Goal: Task Accomplishment & Management: Use online tool/utility

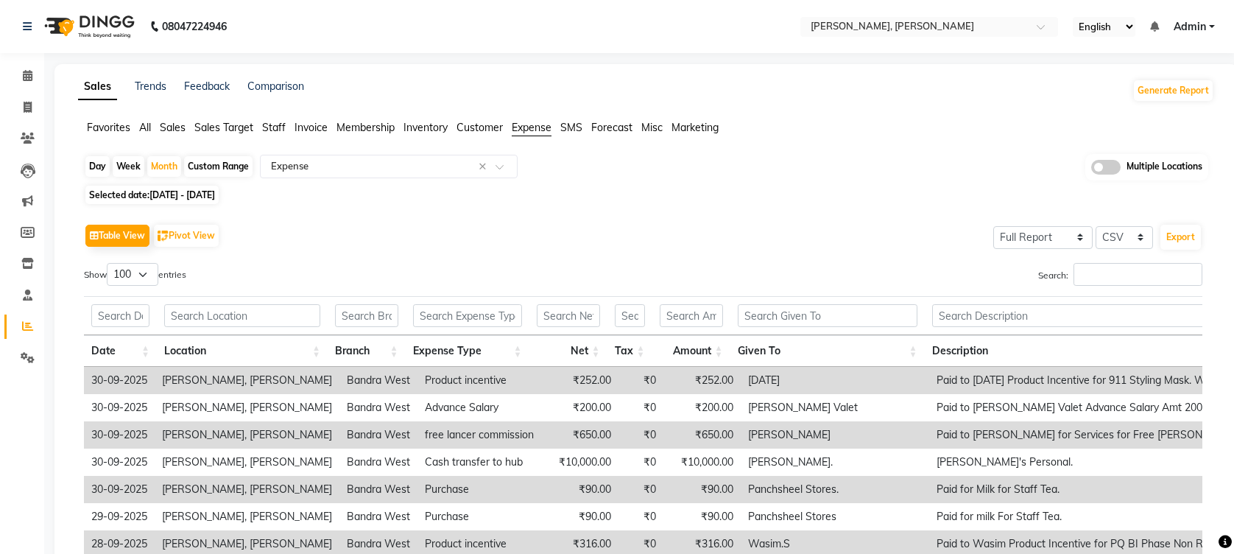
select select "full_report"
select select "csv"
select select "100"
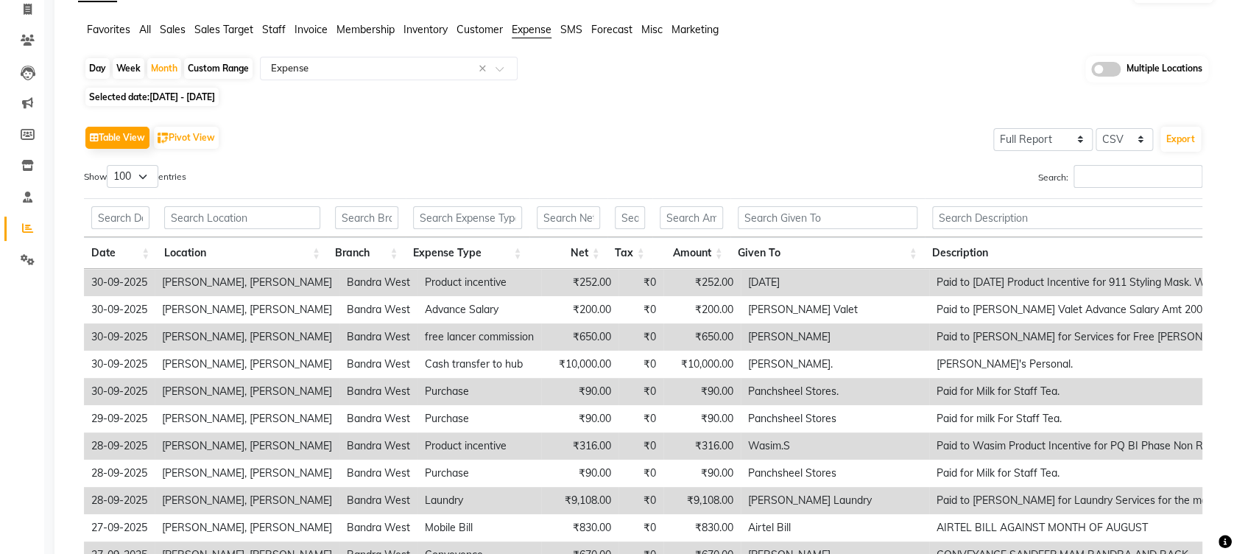
scroll to position [196, 0]
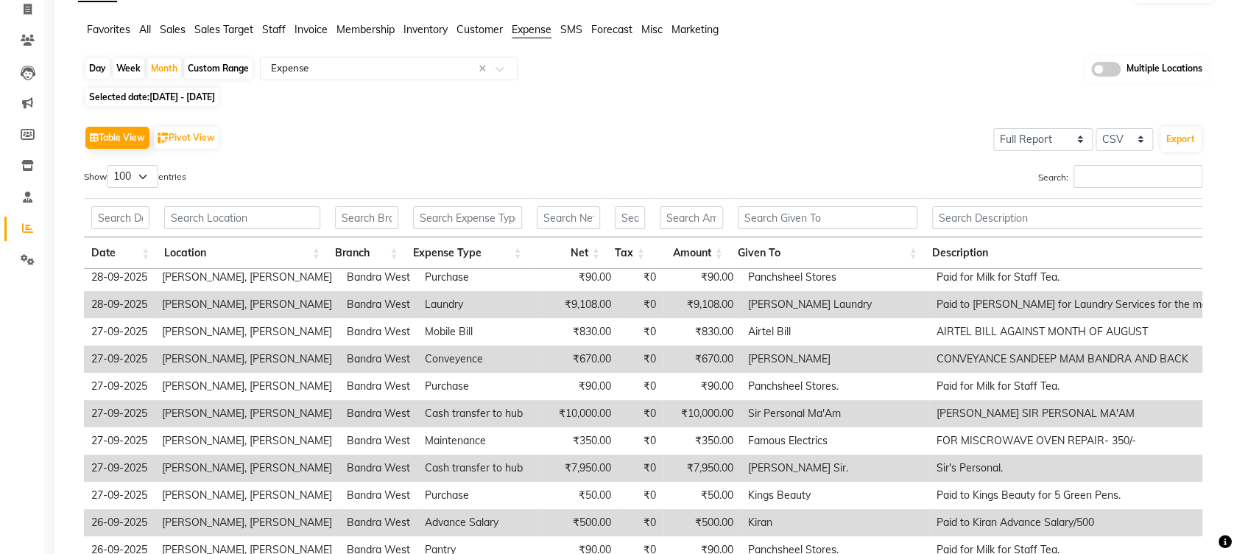
click at [991, 77] on div "Day Week Month Custom Range Select Report Type × Expense × Multiple Locations" at bounding box center [646, 69] width 1125 height 27
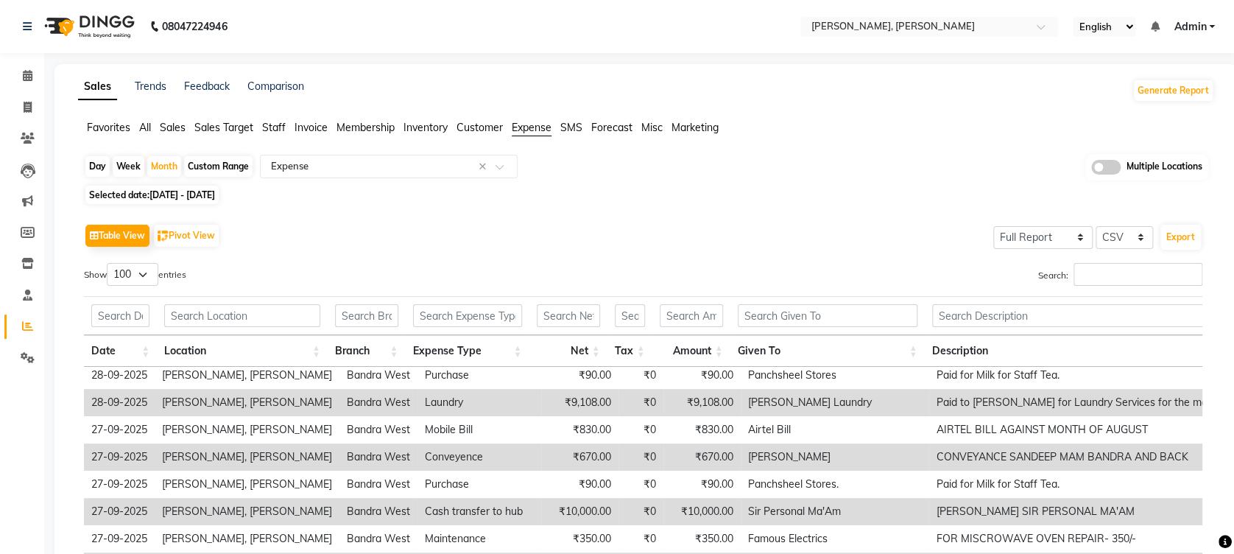
scroll to position [108, 0]
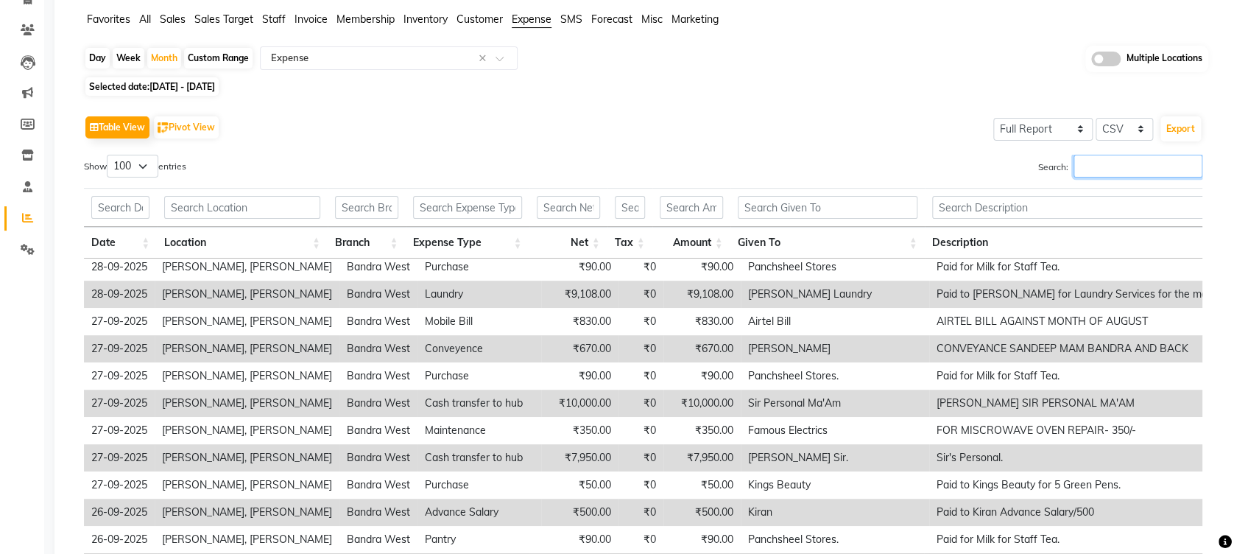
click at [1088, 164] on input "Search:" at bounding box center [1138, 166] width 129 height 23
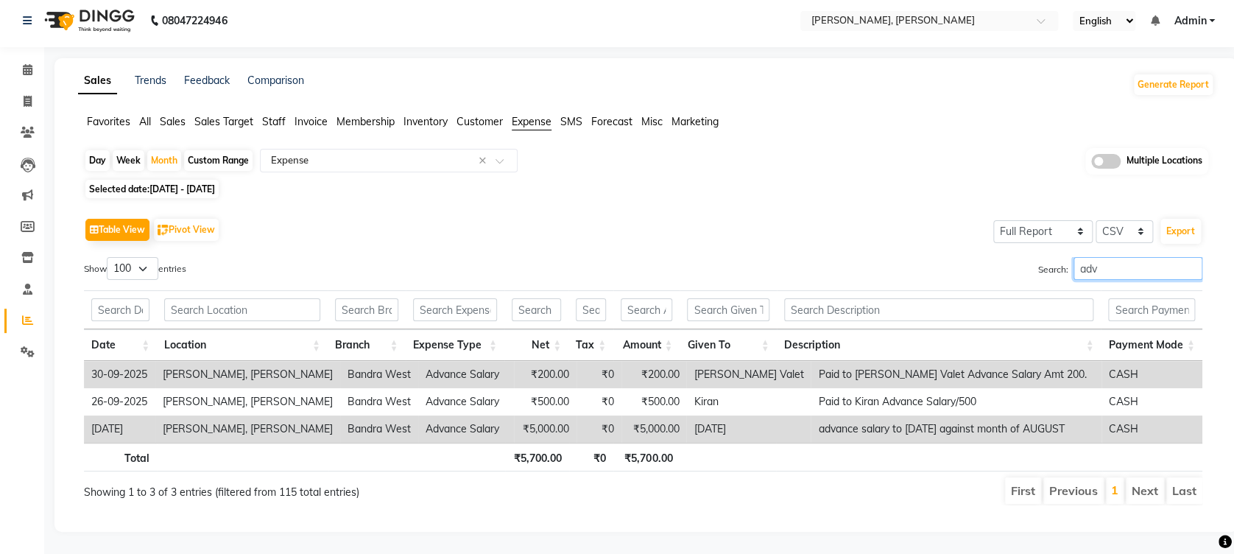
scroll to position [20, 0]
type input "advanc"
click at [152, 150] on div "Month" at bounding box center [164, 160] width 34 height 21
select select "9"
select select "2025"
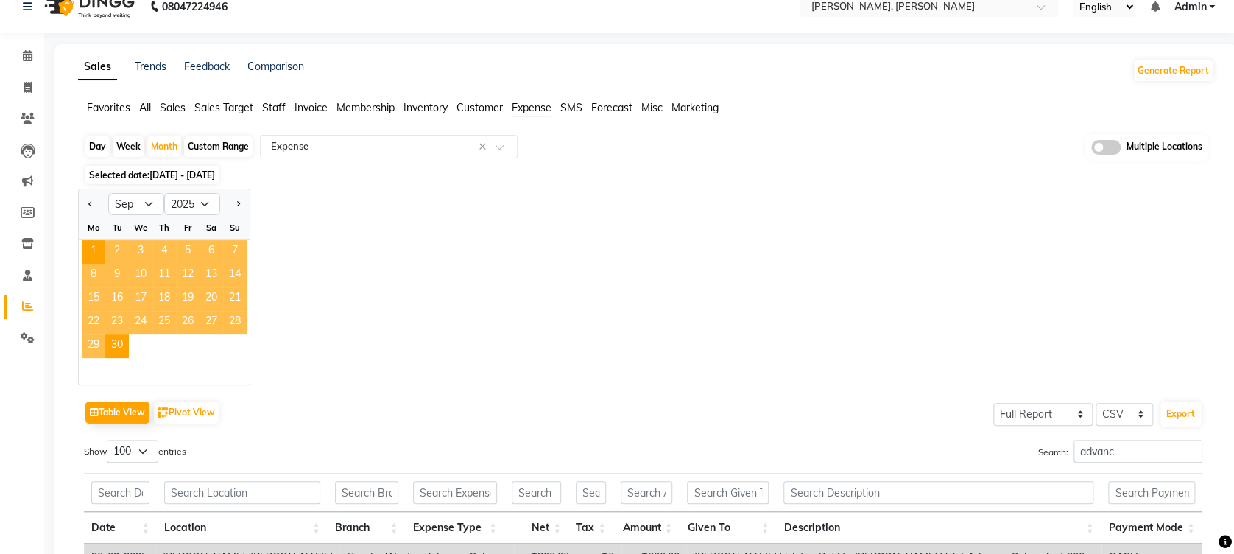
click at [228, 152] on div "Custom Range" at bounding box center [218, 146] width 69 height 21
select select "9"
select select "2025"
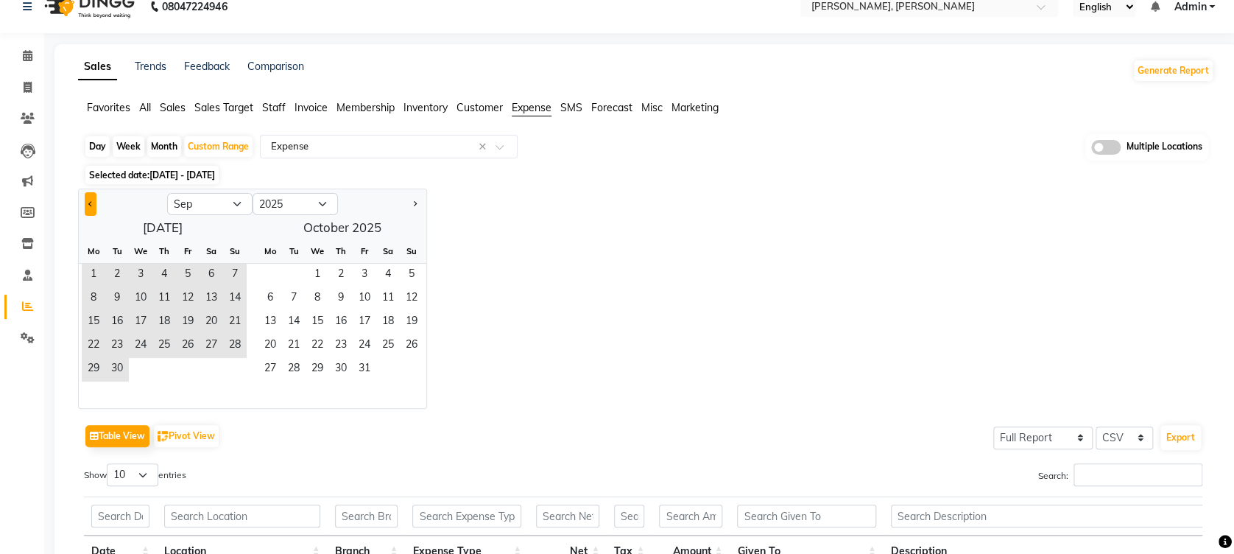
click at [85, 203] on button "Previous month" at bounding box center [91, 204] width 12 height 24
select select "8"
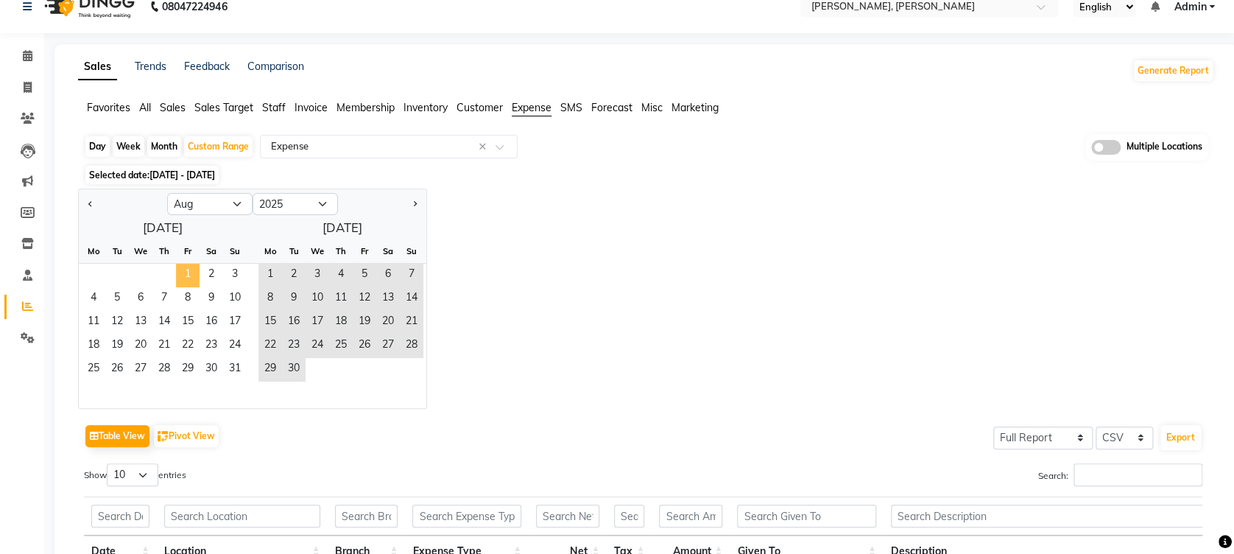
click at [189, 275] on span "1" at bounding box center [188, 276] width 24 height 24
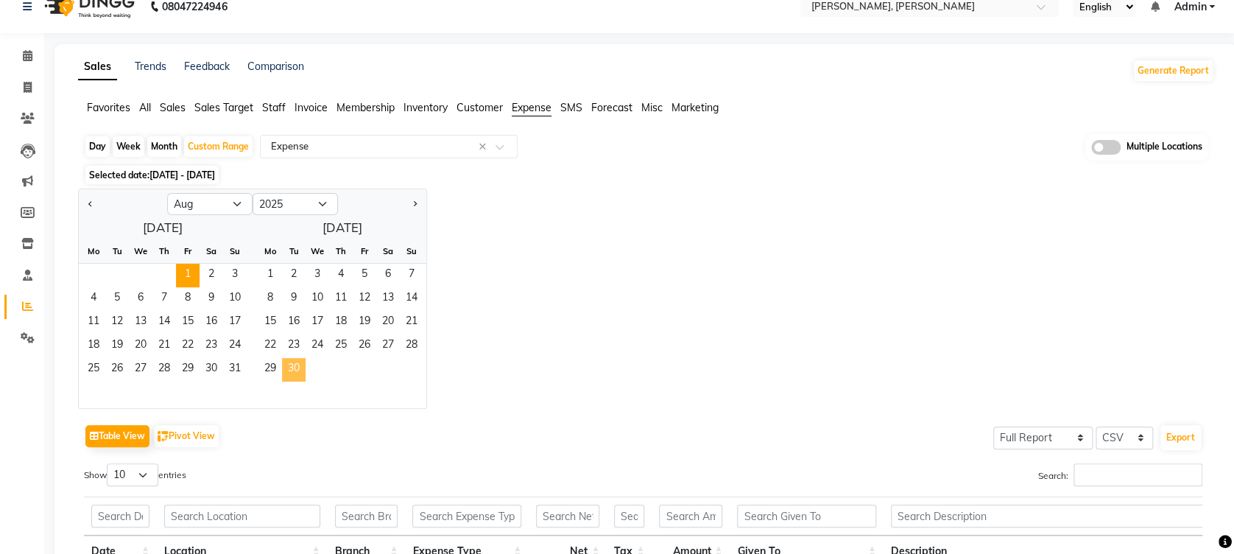
click at [300, 371] on span "30" at bounding box center [294, 370] width 24 height 24
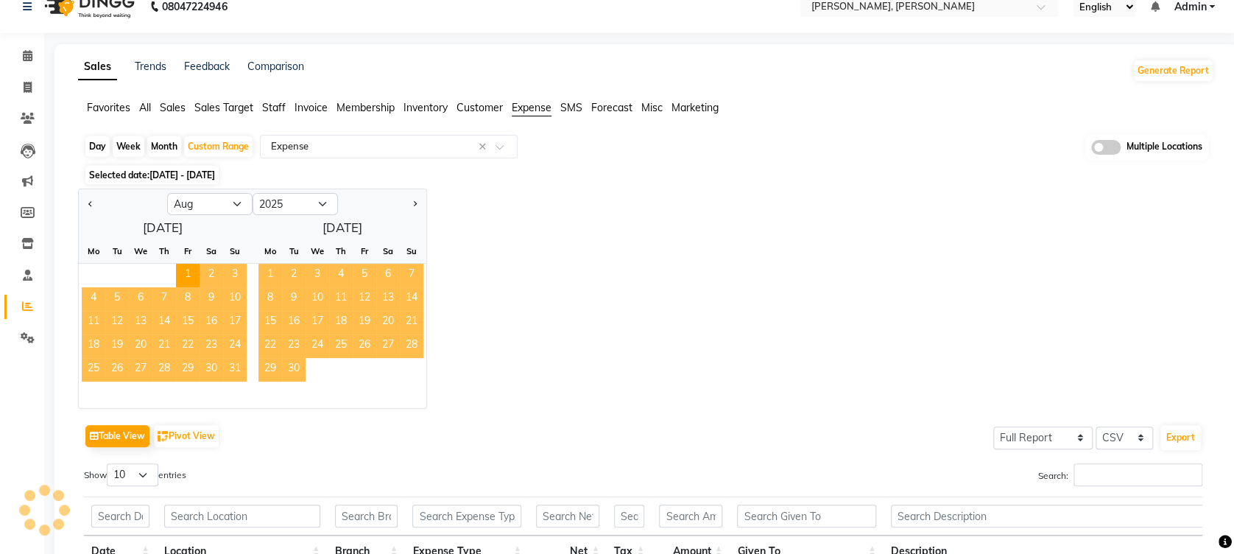
scroll to position [0, 0]
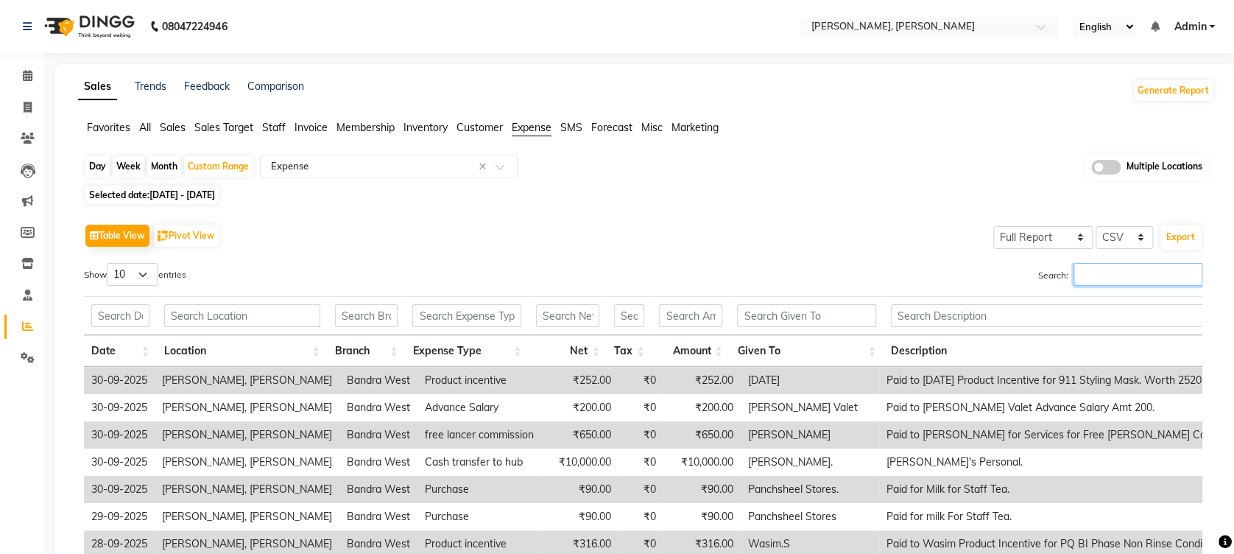
click at [1101, 275] on input "Search:" at bounding box center [1138, 274] width 129 height 23
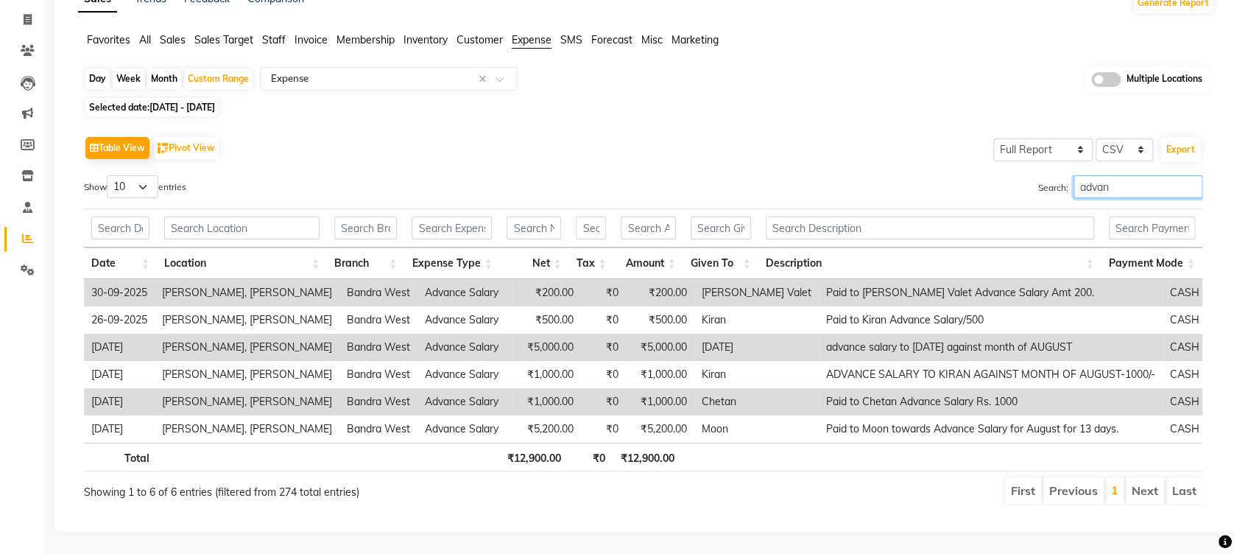
scroll to position [97, 0]
type input "advan"
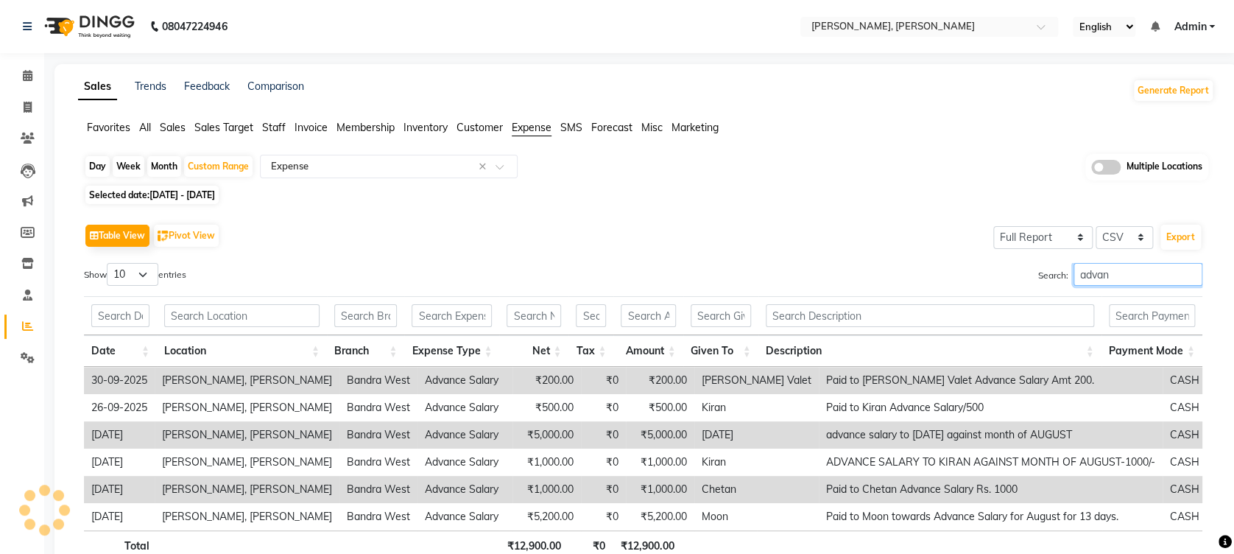
scroll to position [102, 0]
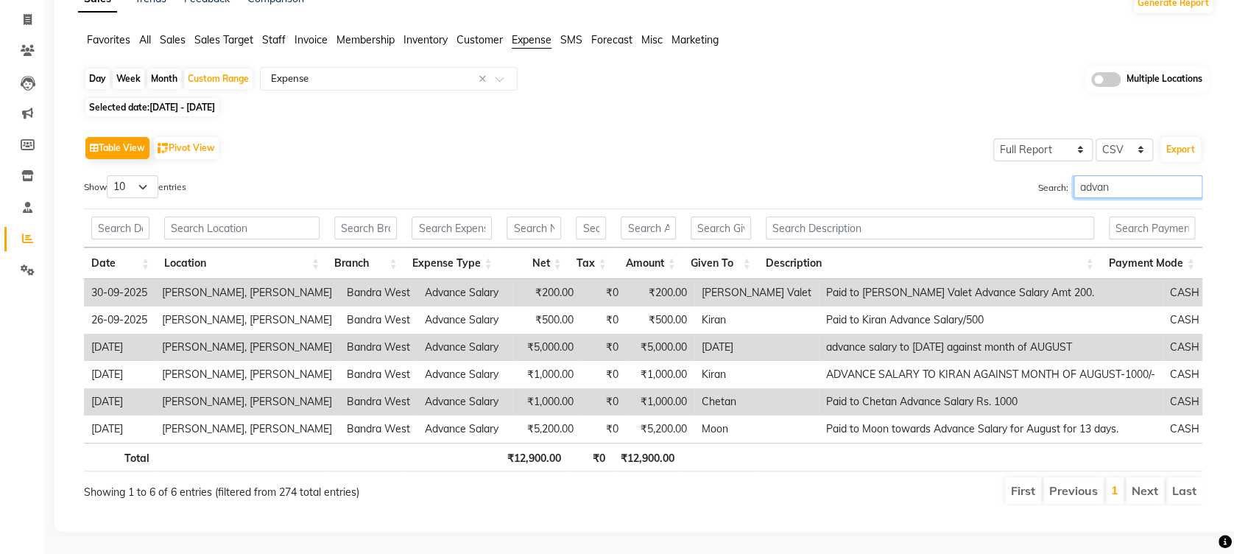
click at [1192, 175] on input "advan" at bounding box center [1138, 186] width 129 height 23
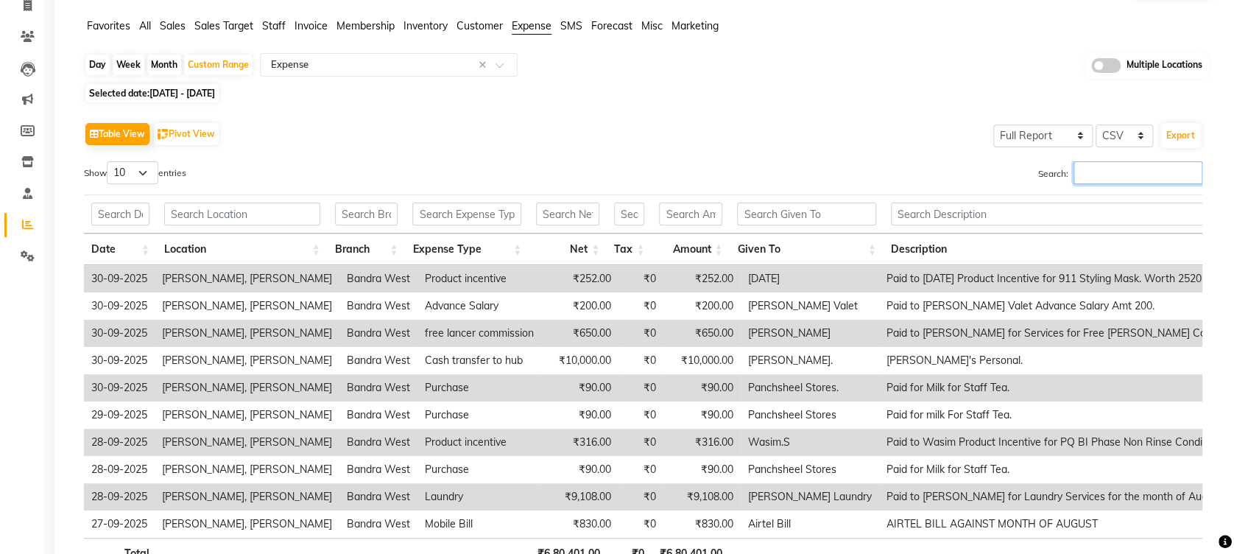
scroll to position [0, 0]
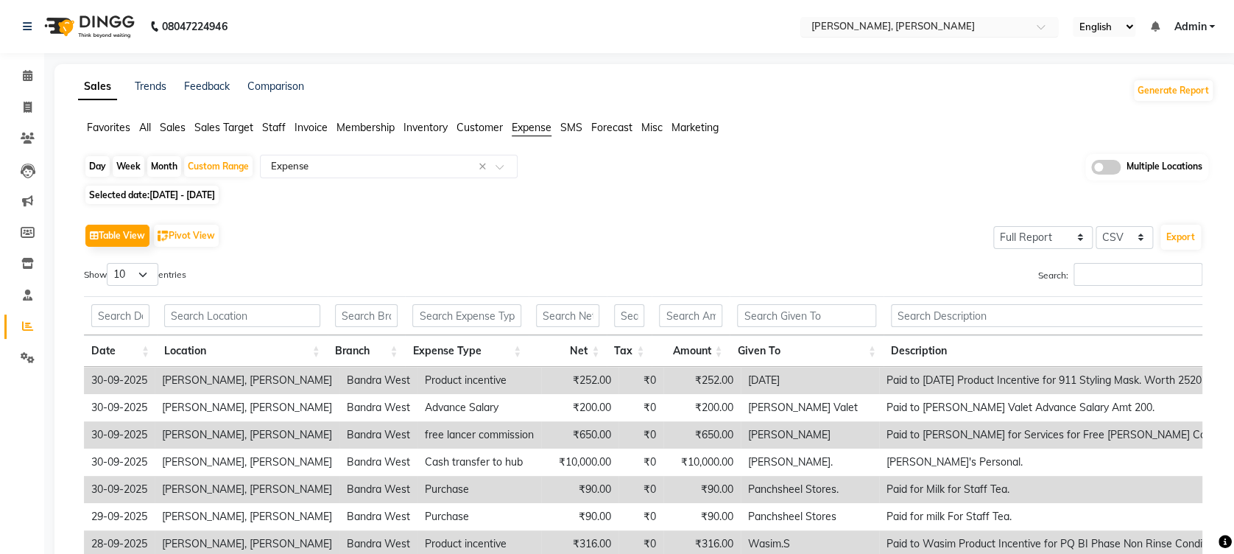
click at [913, 24] on input "text" at bounding box center [915, 28] width 214 height 15
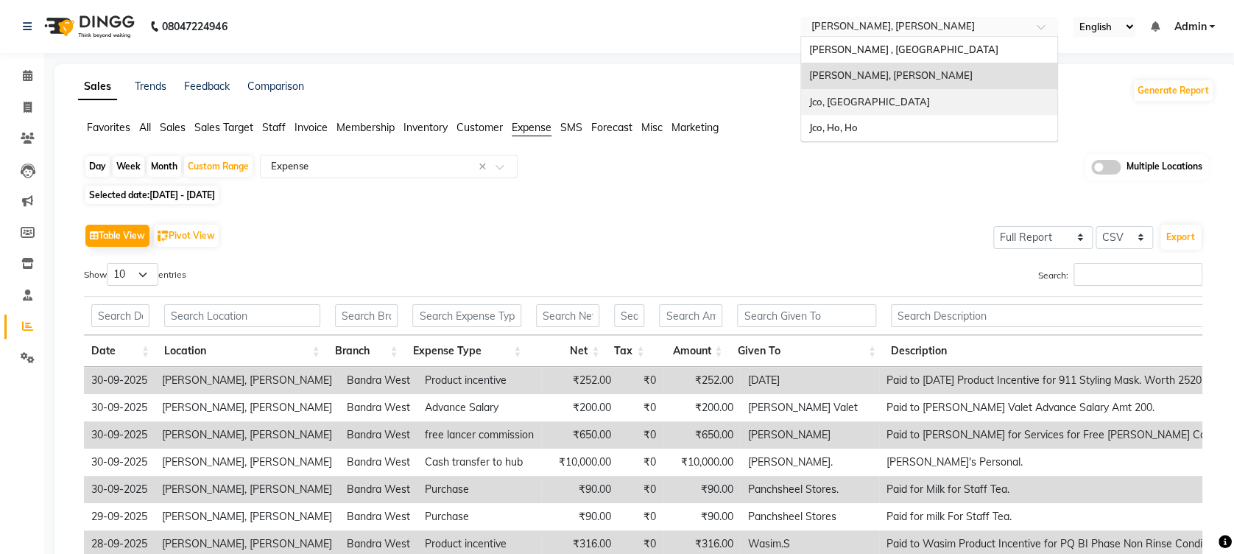
click at [890, 99] on span "Jco, [GEOGRAPHIC_DATA]" at bounding box center [869, 102] width 121 height 12
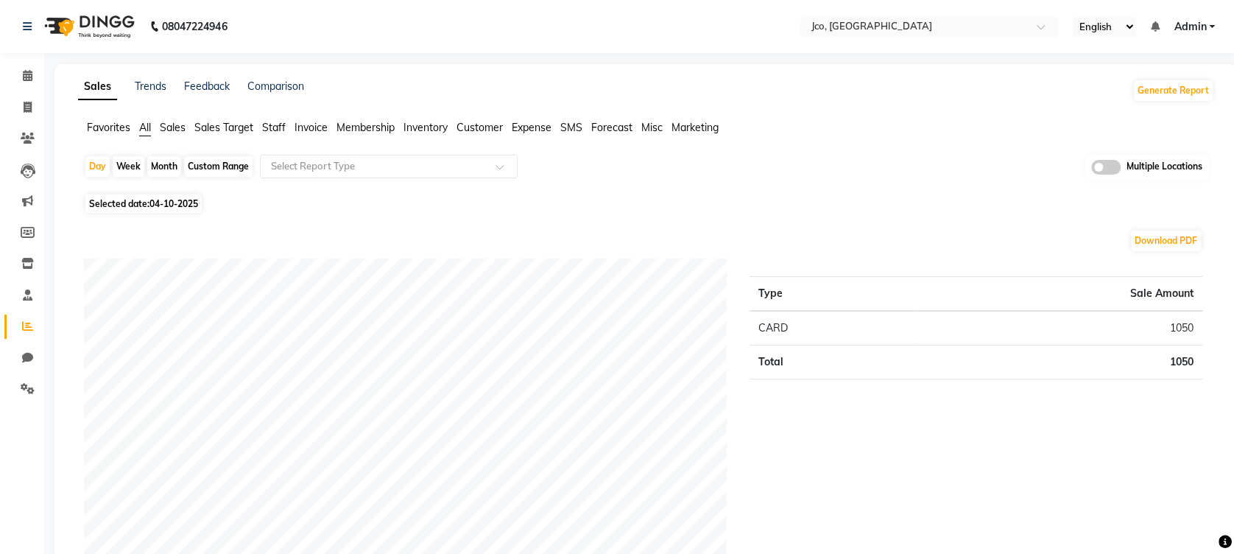
click at [172, 125] on span "Sales" at bounding box center [173, 127] width 26 height 13
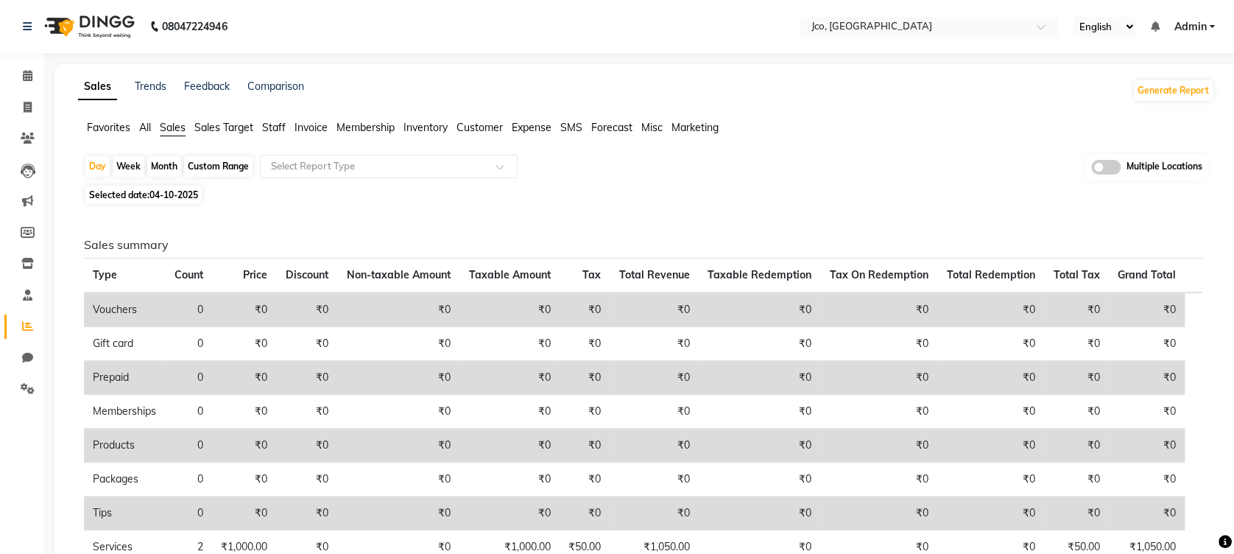
click at [167, 159] on div "Month" at bounding box center [164, 166] width 34 height 21
select select "10"
select select "2025"
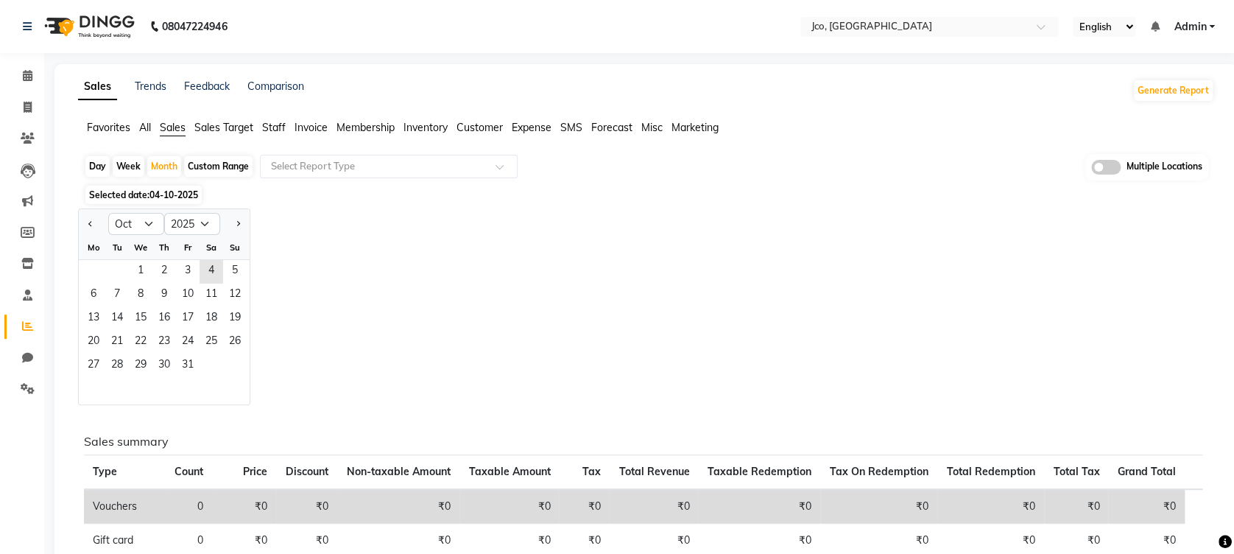
click at [82, 225] on div at bounding box center [93, 224] width 29 height 24
click at [92, 222] on span "Previous month" at bounding box center [90, 222] width 5 height 5
select select "9"
click at [91, 274] on span "1" at bounding box center [94, 272] width 24 height 24
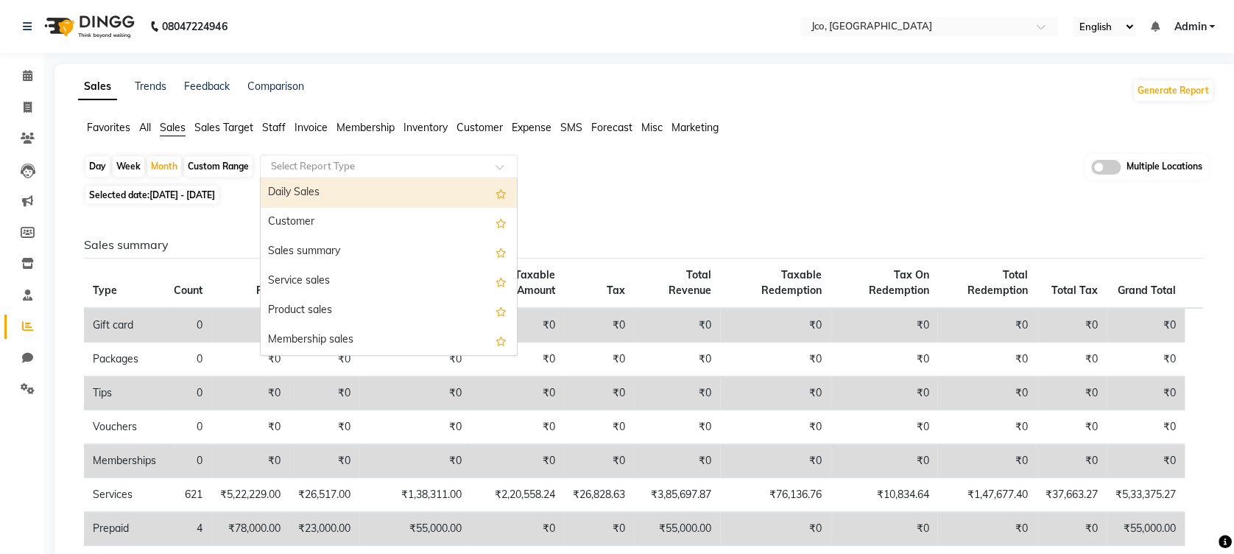
click at [502, 169] on span at bounding box center [505, 171] width 18 height 15
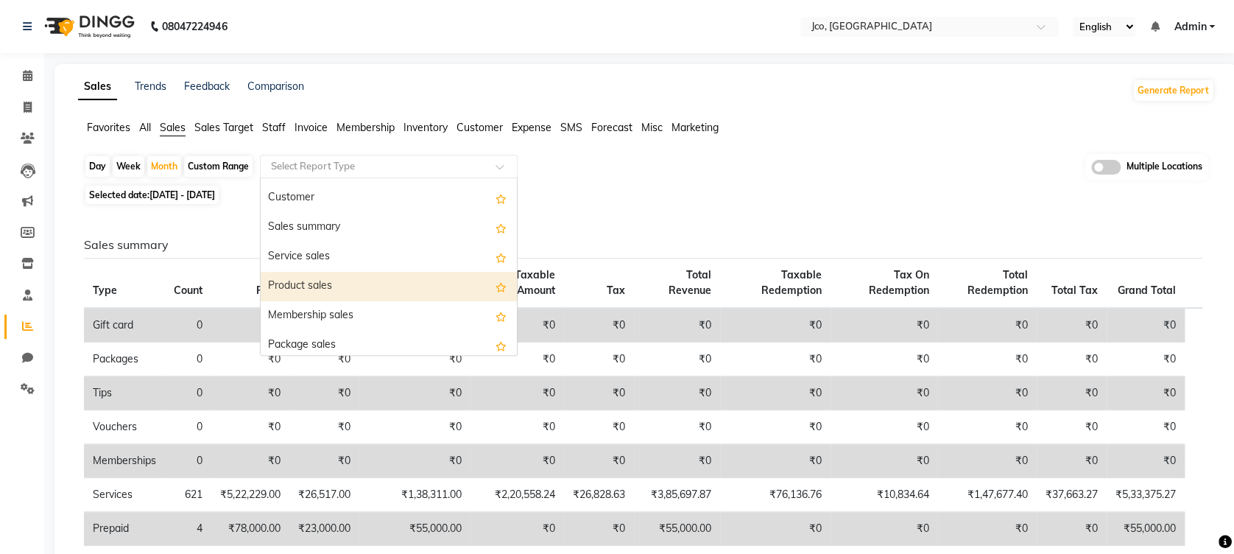
scroll to position [25, 0]
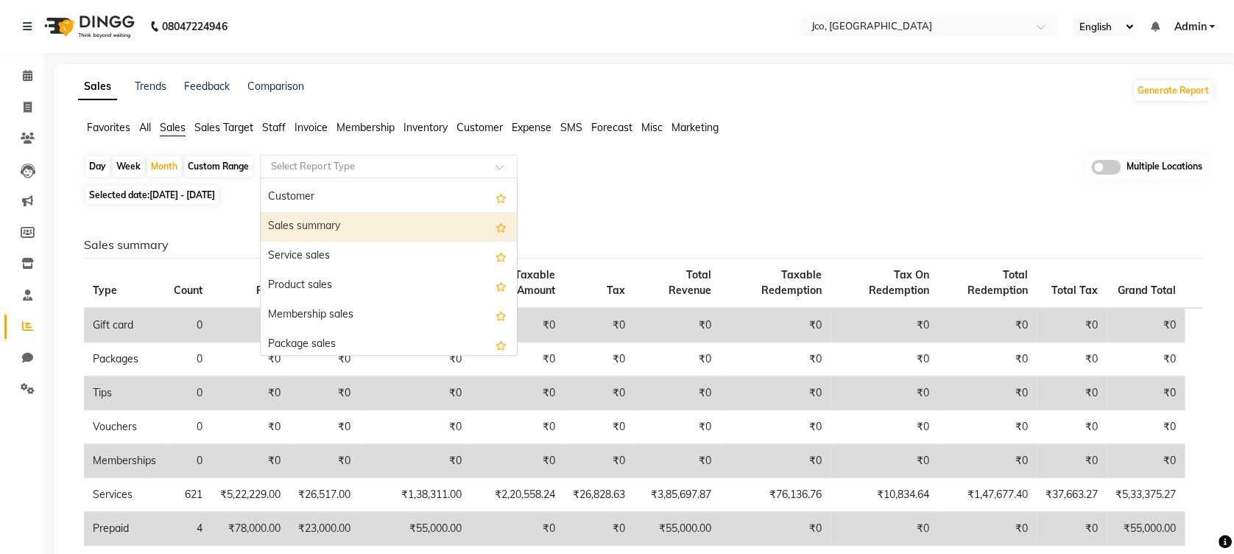
click at [357, 231] on div "Sales summary" at bounding box center [389, 226] width 256 height 29
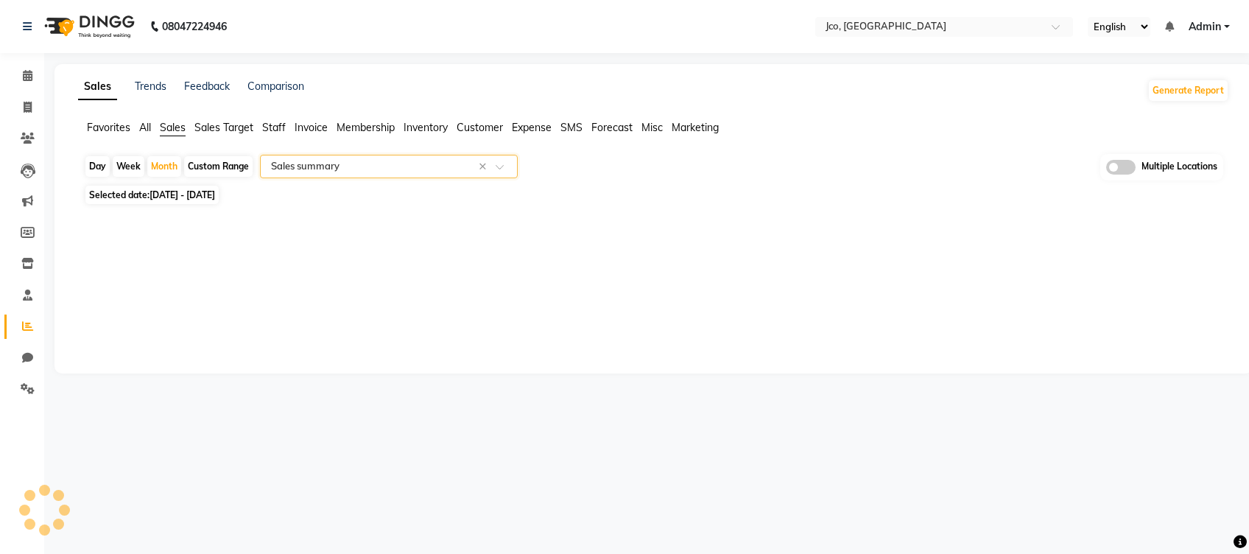
select select "full_report"
select select "csv"
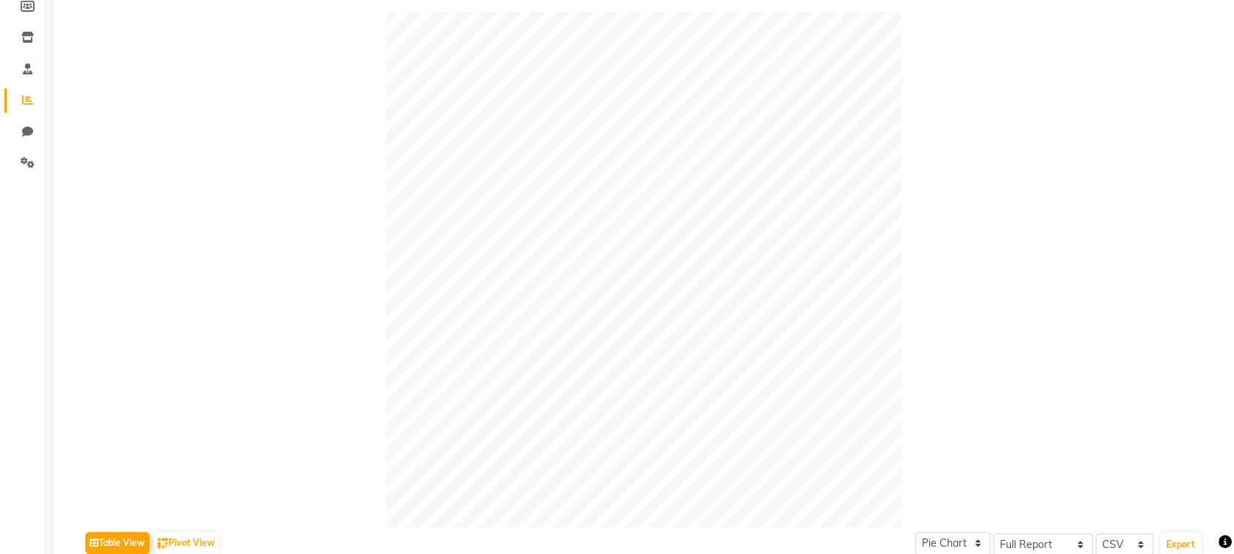
scroll to position [0, 0]
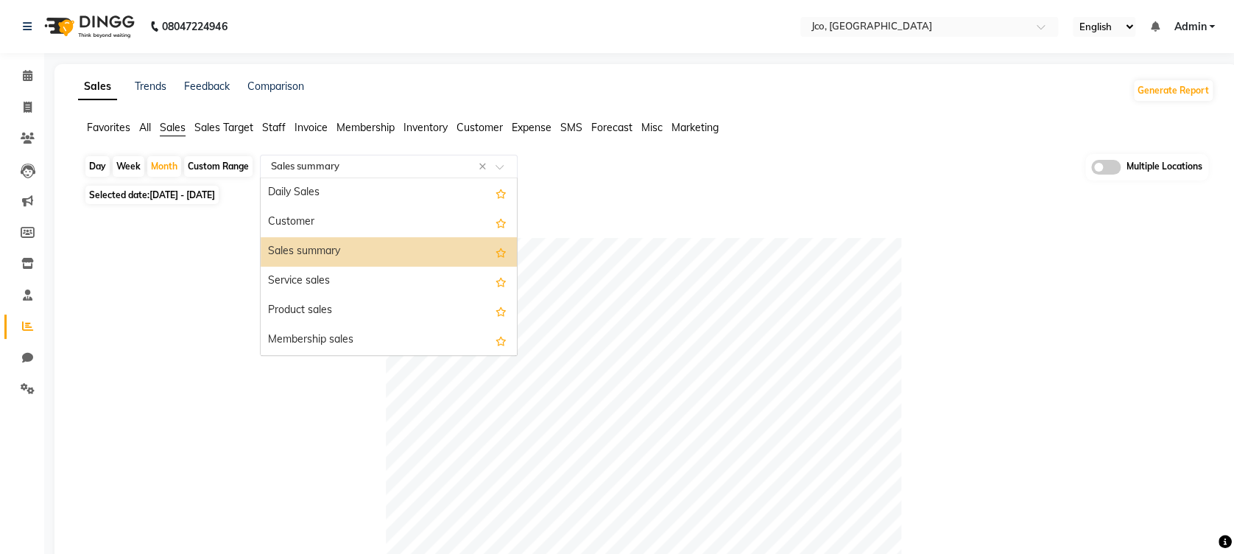
click at [499, 169] on span at bounding box center [505, 171] width 18 height 15
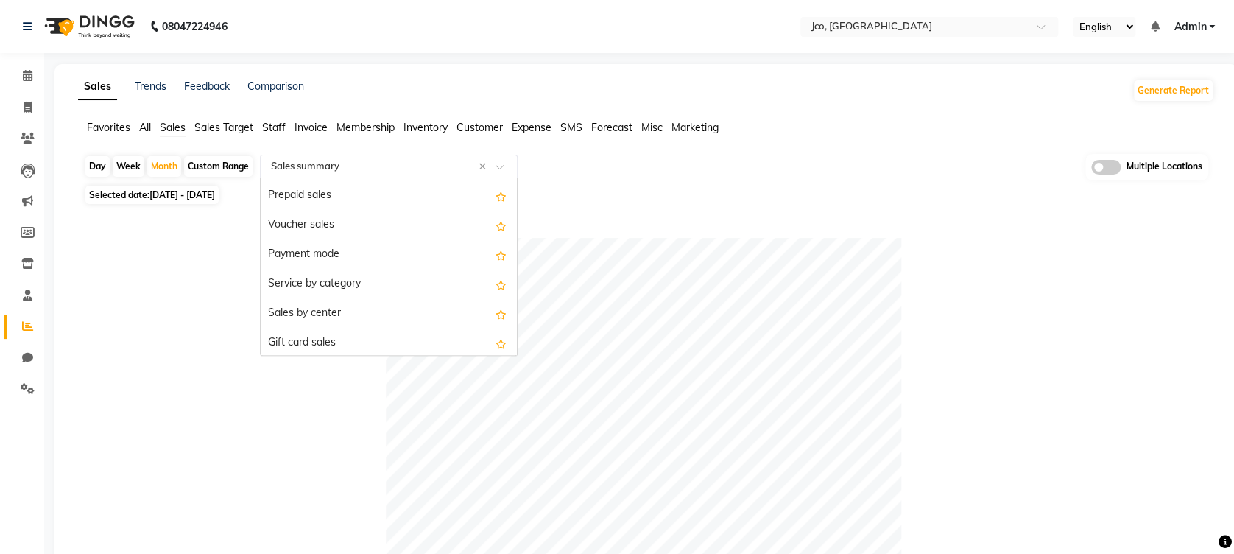
scroll to position [222, 0]
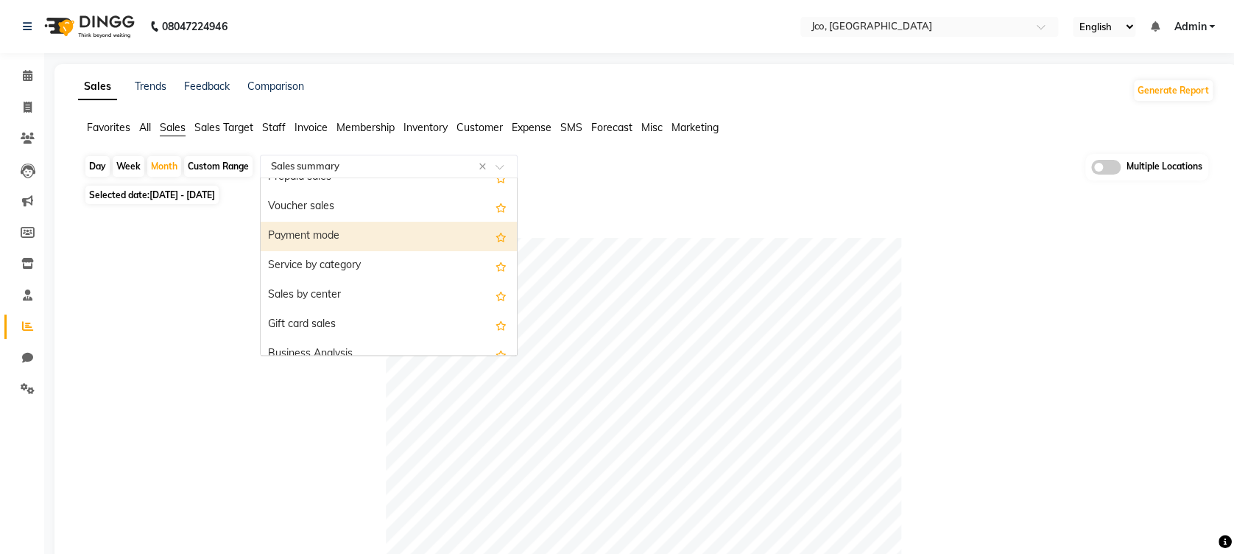
click at [340, 235] on div "Payment mode" at bounding box center [389, 236] width 256 height 29
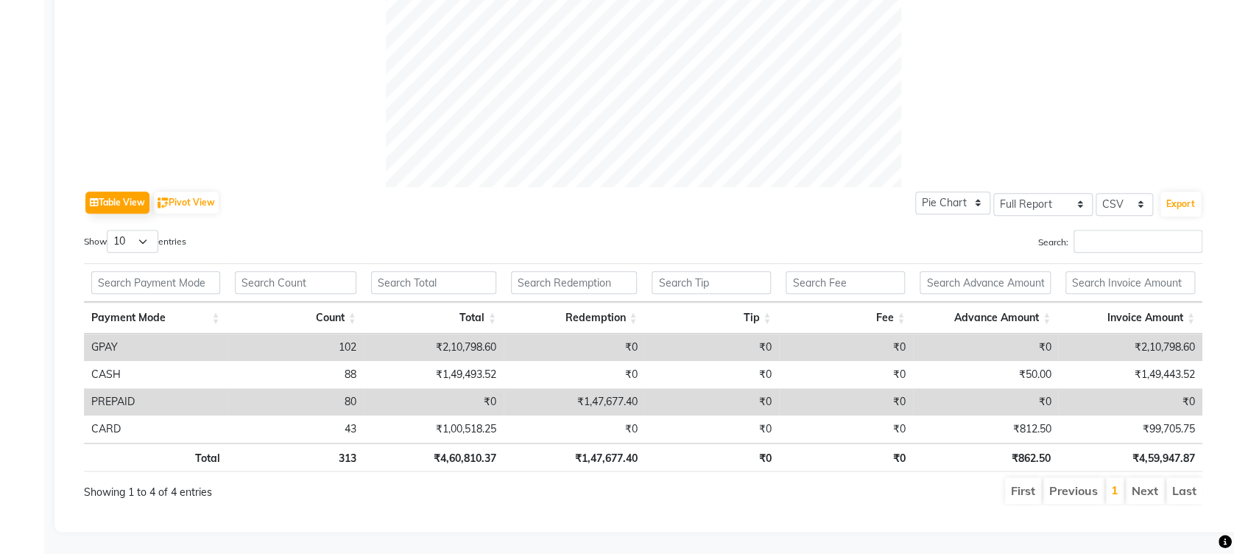
scroll to position [580, 0]
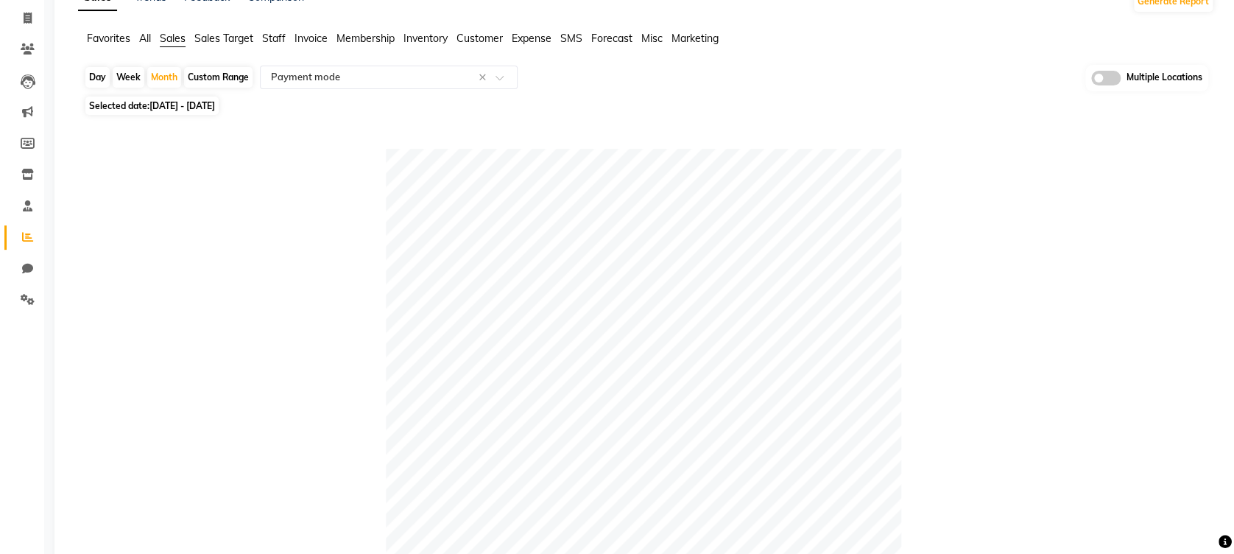
scroll to position [0, 0]
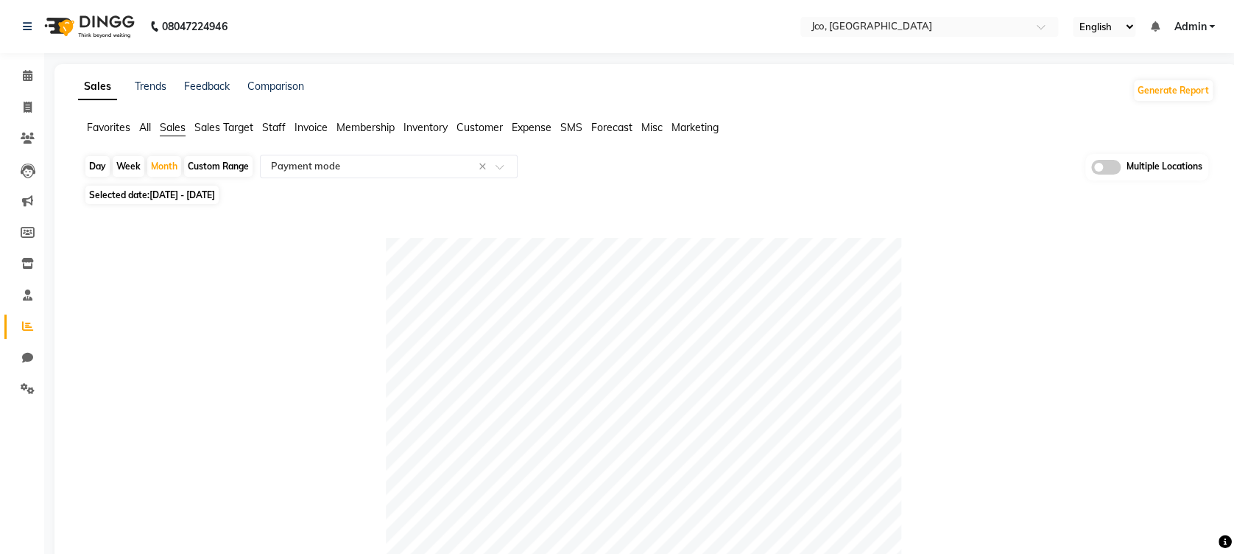
click at [276, 128] on span "Staff" at bounding box center [274, 127] width 24 height 13
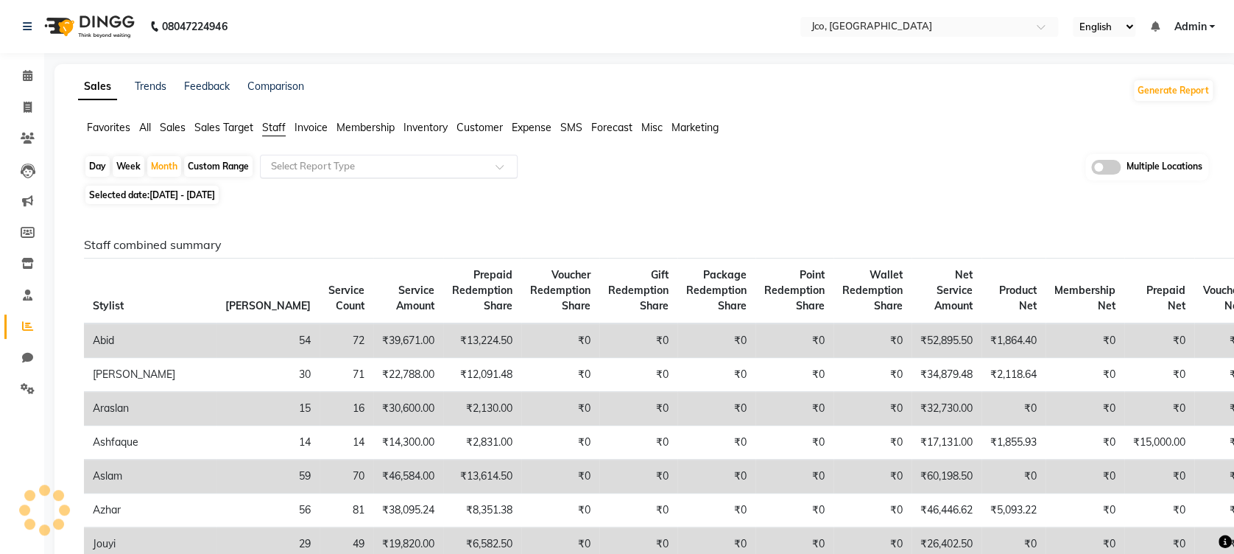
click at [487, 166] on div at bounding box center [389, 166] width 256 height 15
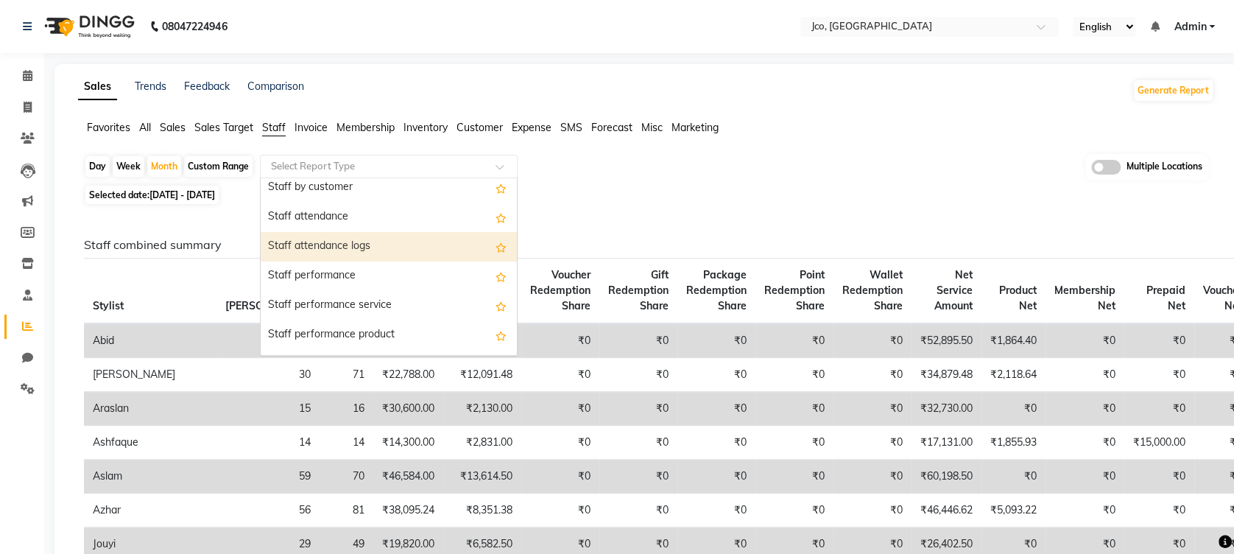
scroll to position [196, 0]
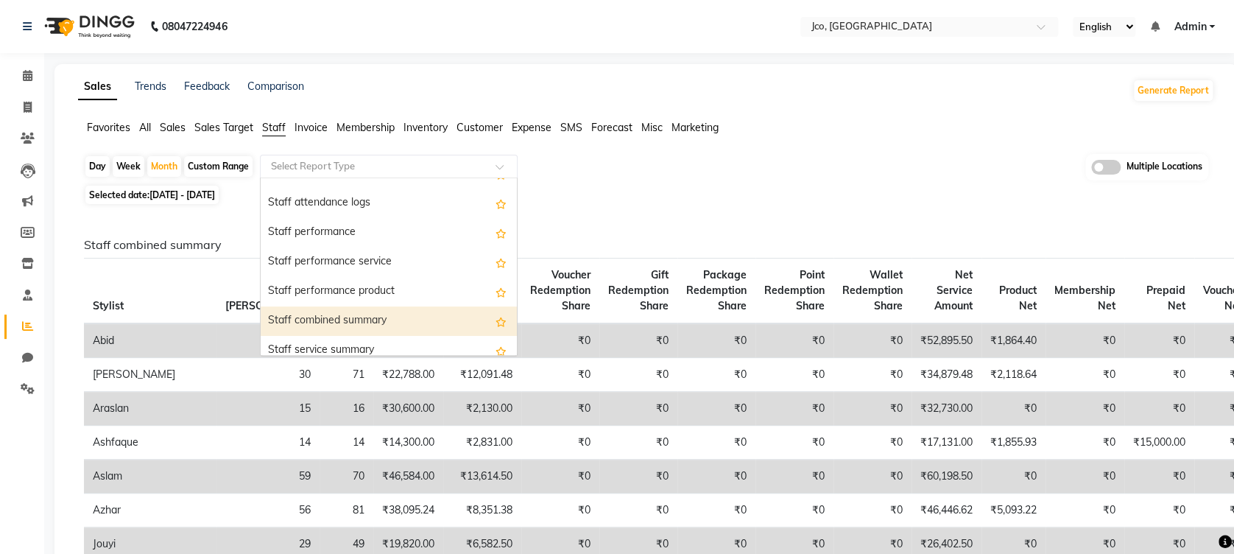
click at [442, 306] on div "Staff combined summary" at bounding box center [389, 320] width 256 height 29
select select "full_report"
select select "csv"
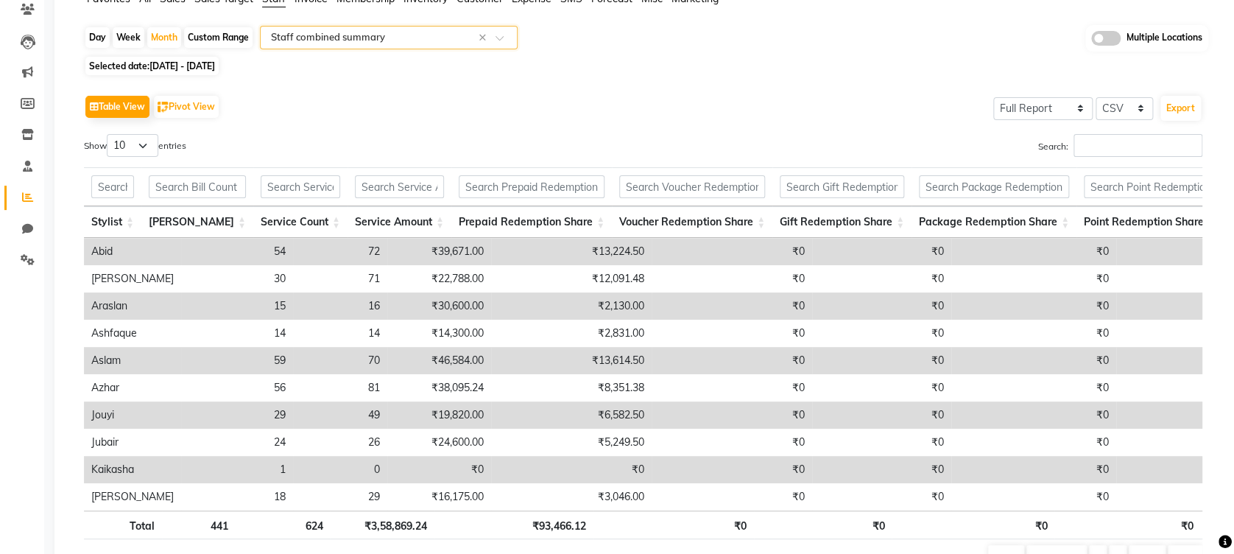
scroll to position [130, 0]
click at [1172, 151] on input "Search:" at bounding box center [1138, 144] width 129 height 23
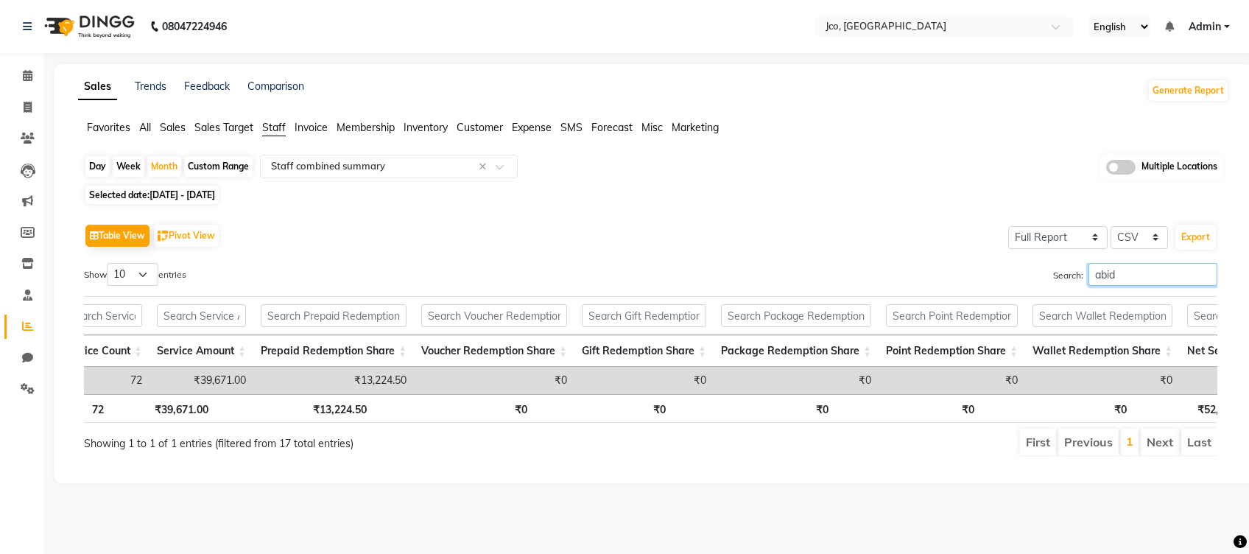
scroll to position [0, 248]
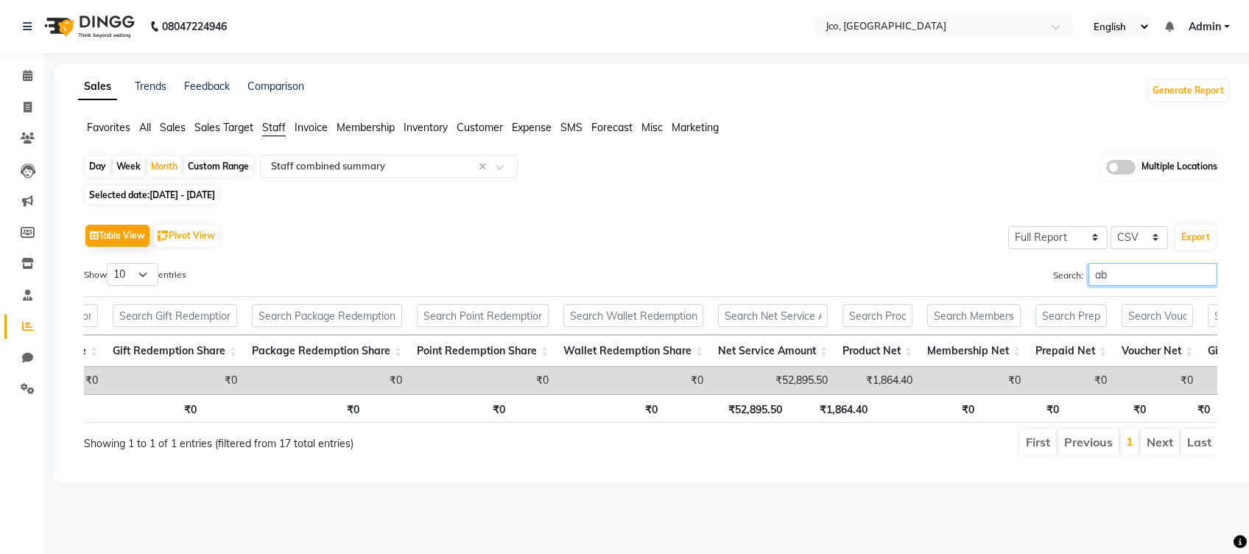
type input "a"
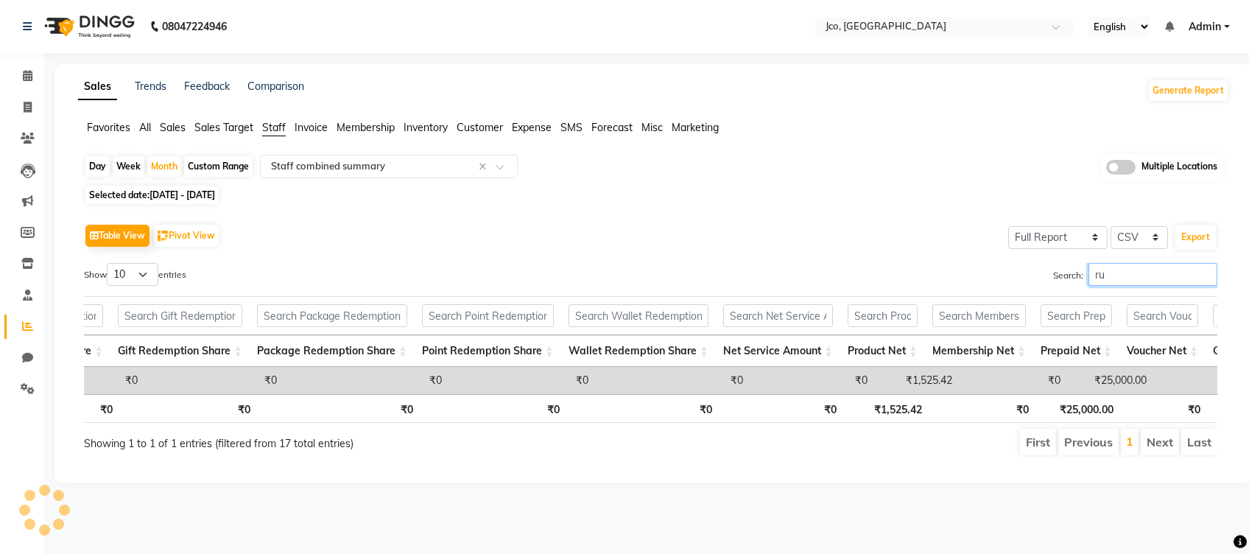
type input "r"
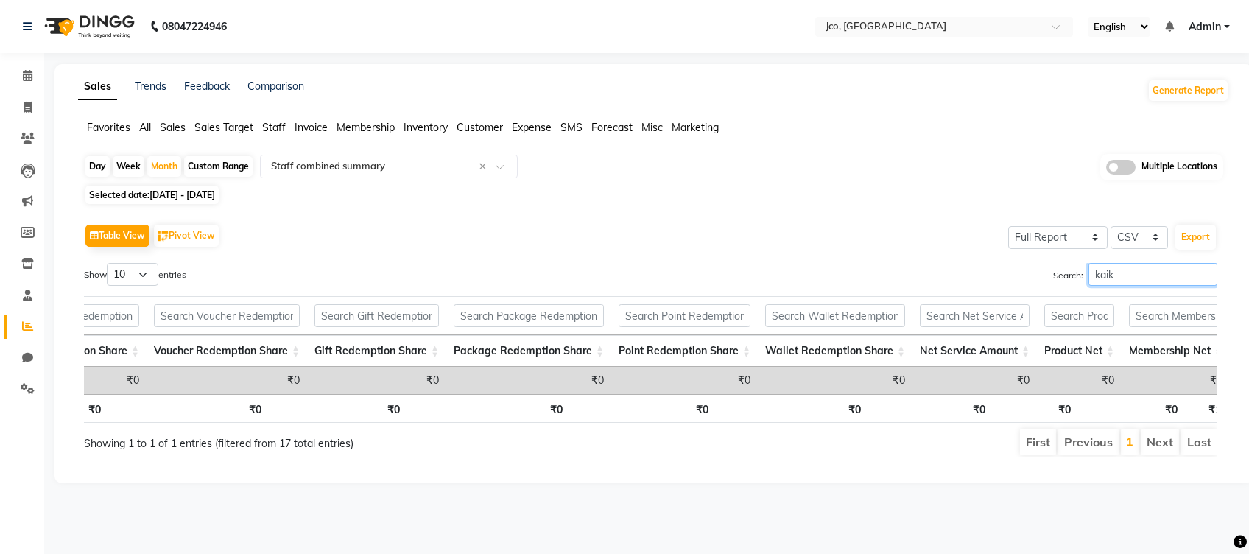
scroll to position [0, 757]
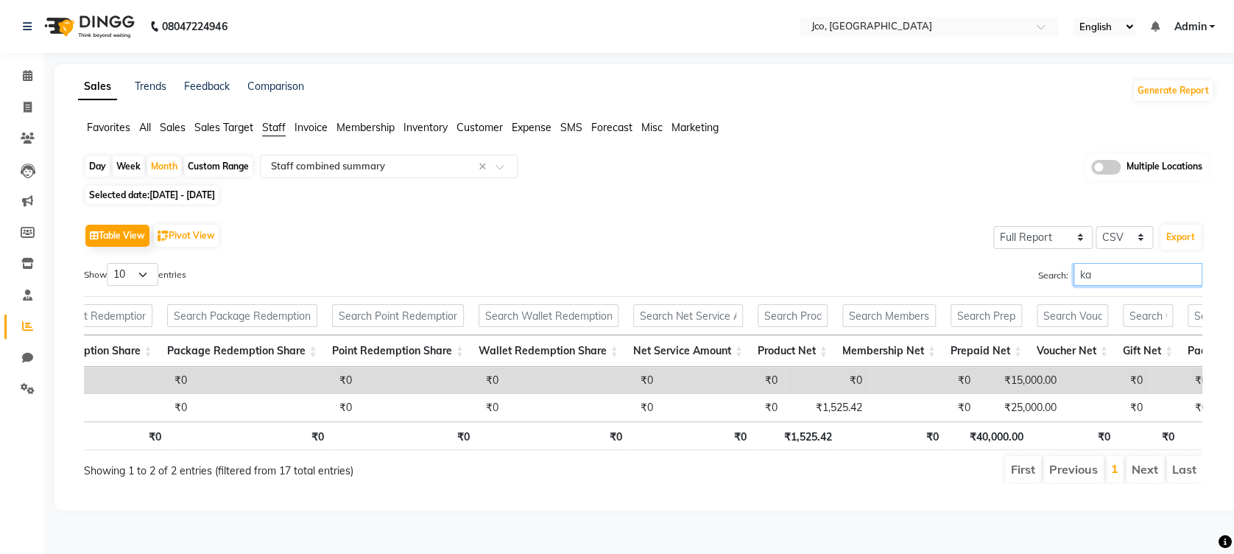
type input "k"
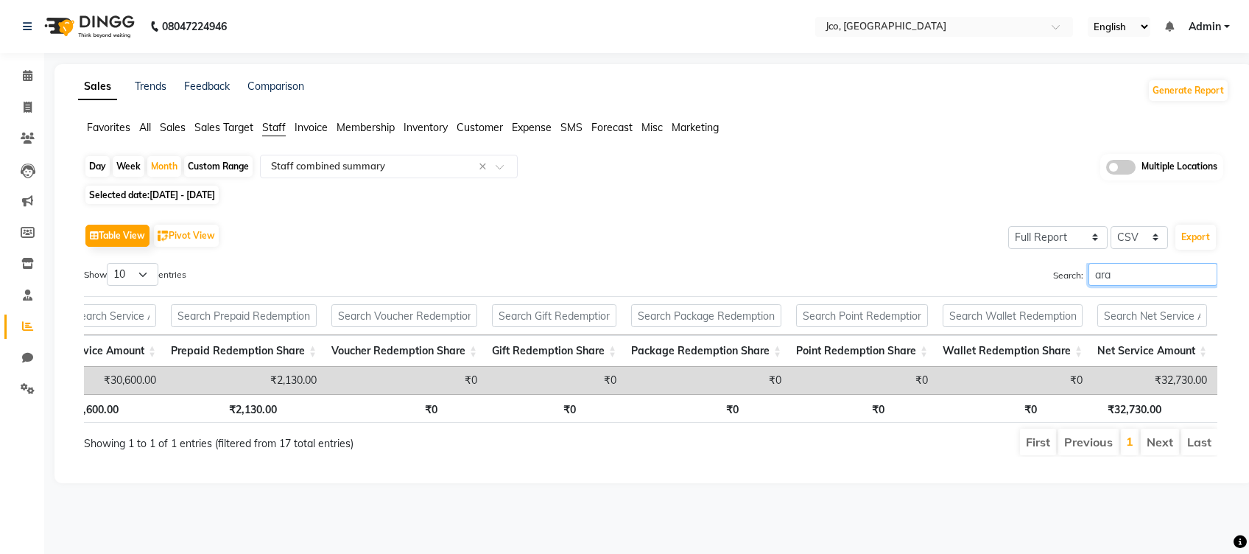
scroll to position [0, 361]
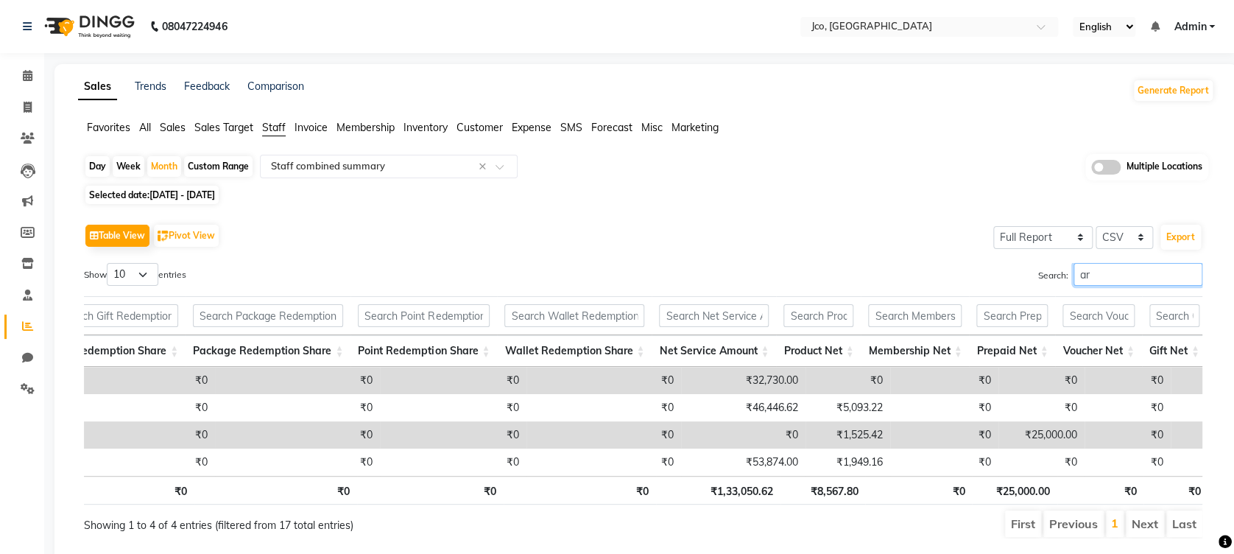
type input "a"
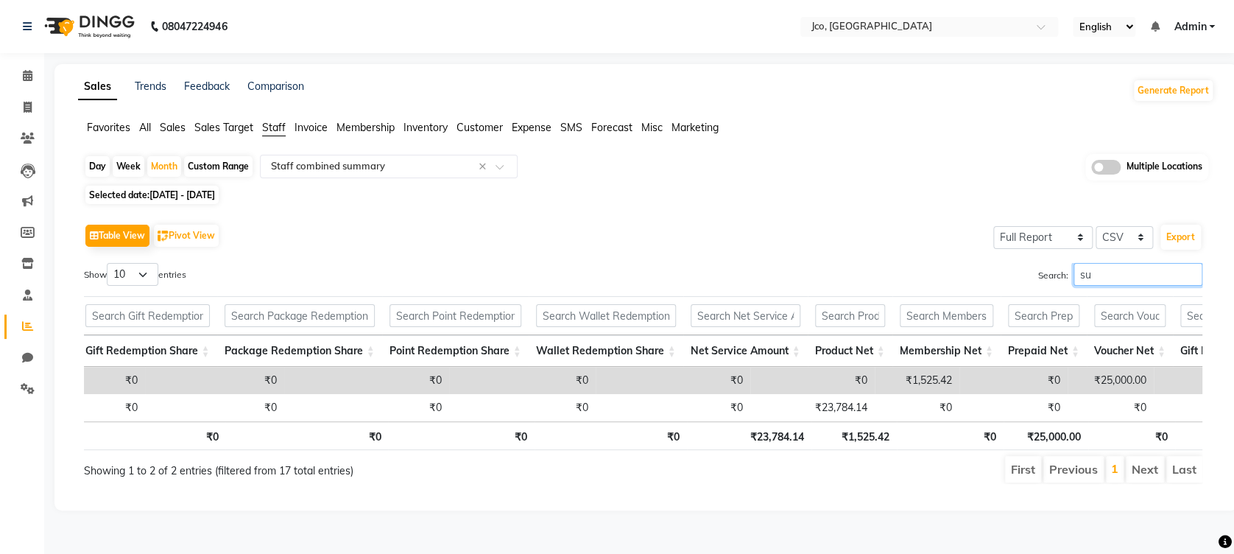
type input "s"
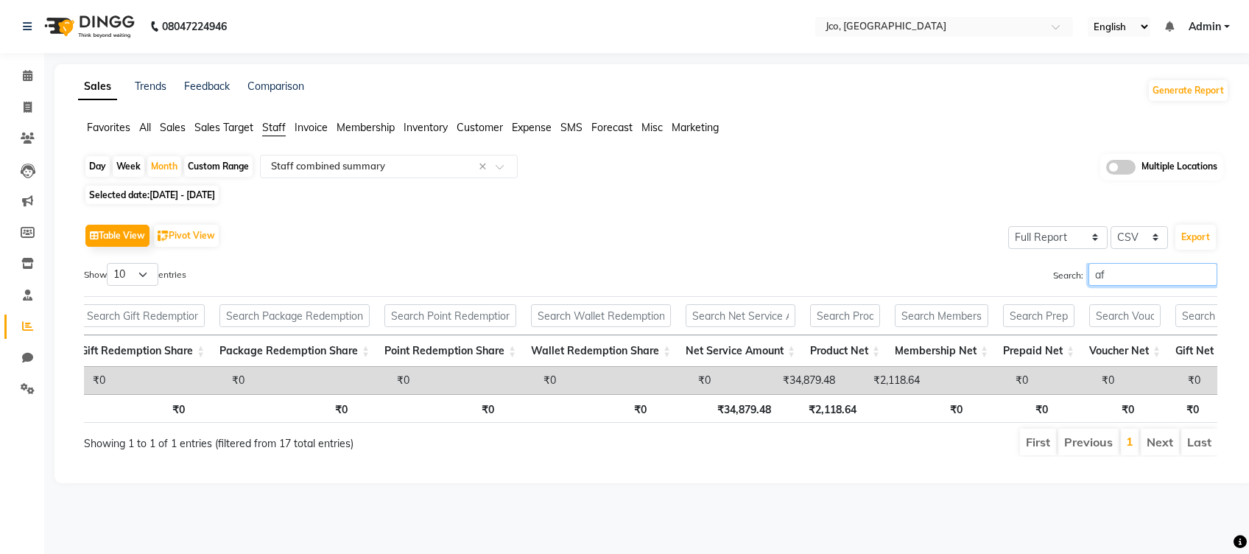
type input "a"
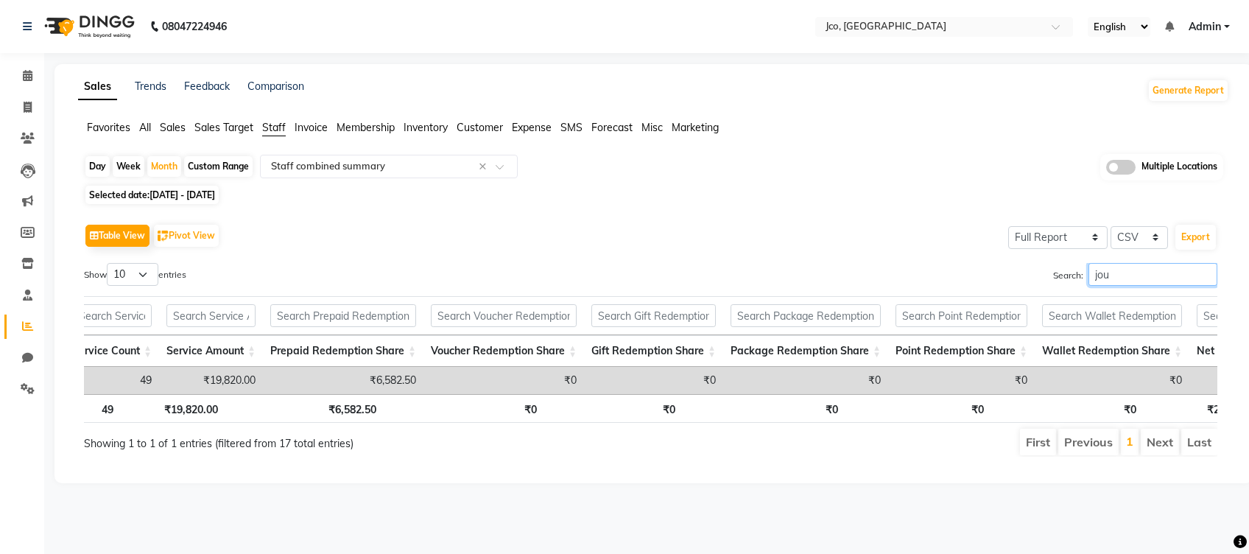
scroll to position [0, 133]
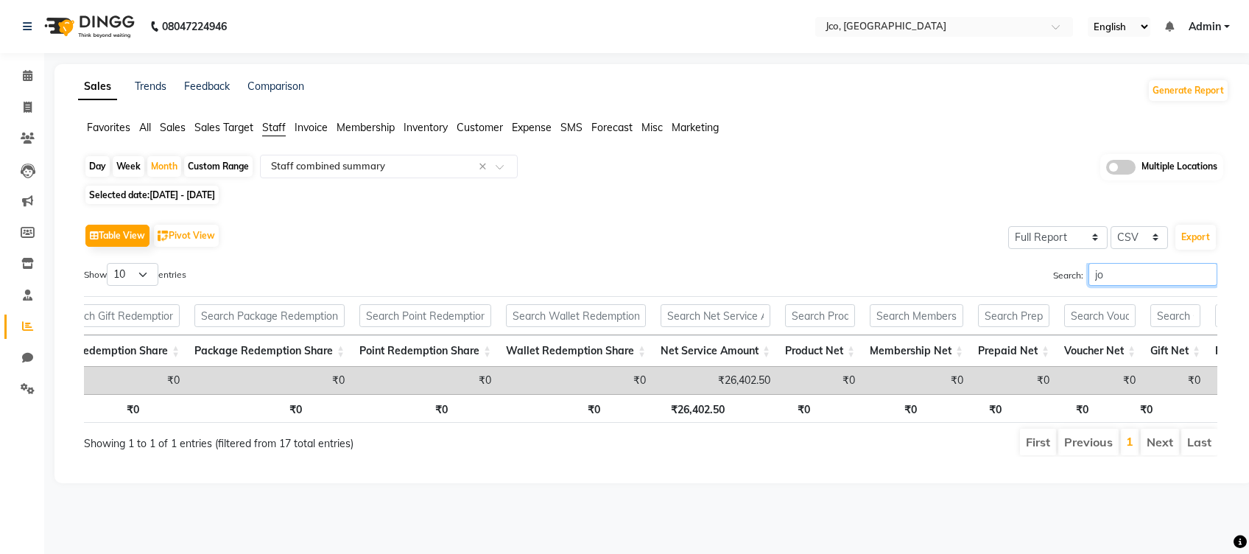
type input "j"
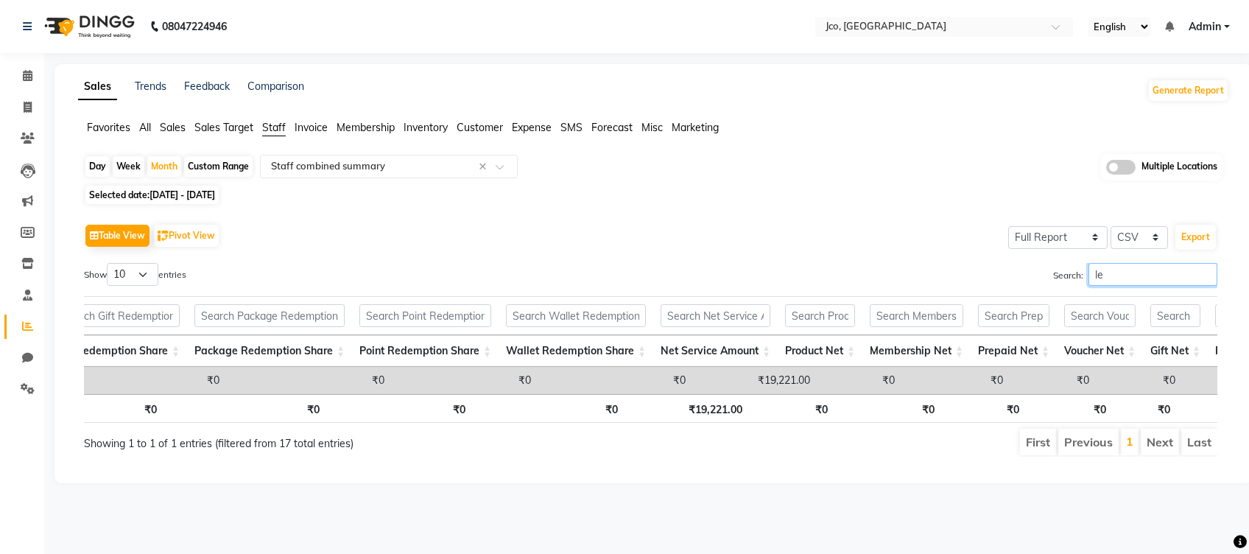
type input "l"
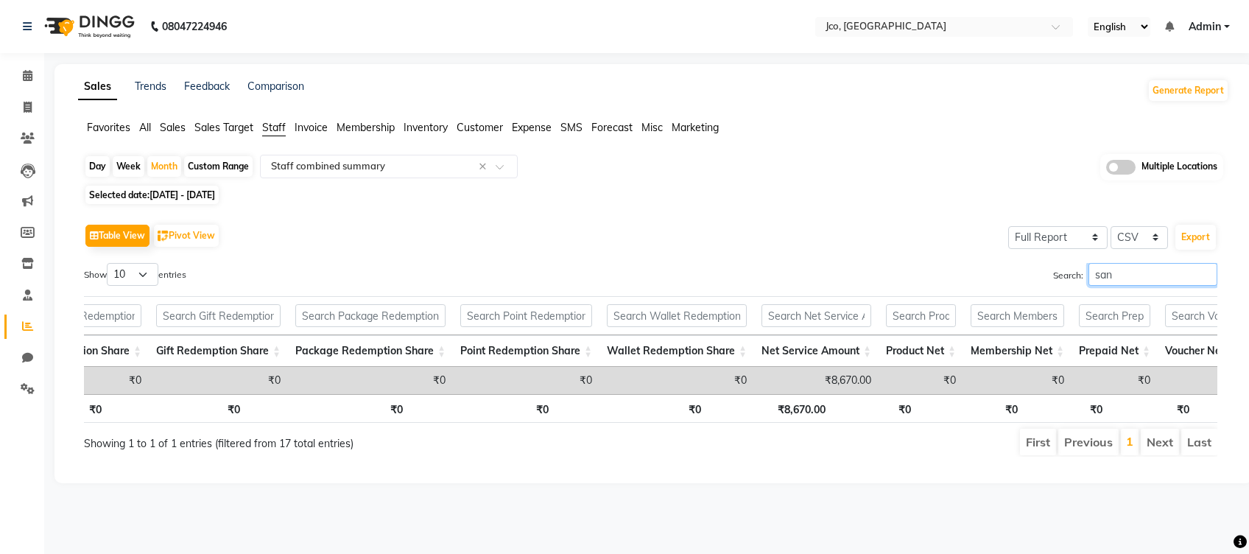
type input "san"
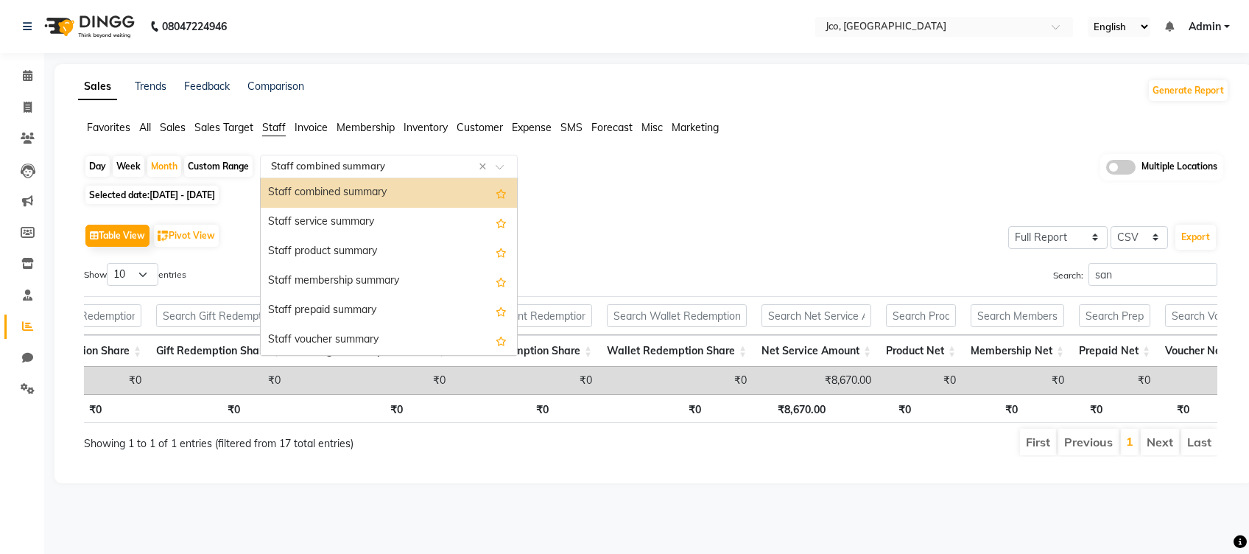
click at [505, 171] on span at bounding box center [505, 171] width 18 height 15
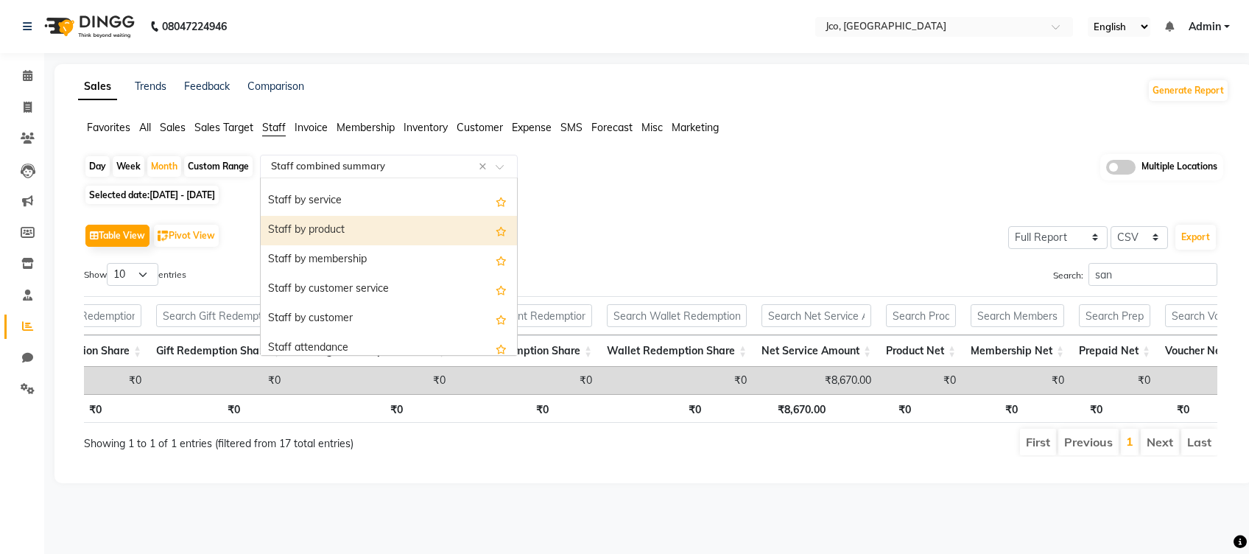
click at [407, 236] on div "Staff by product" at bounding box center [389, 230] width 256 height 29
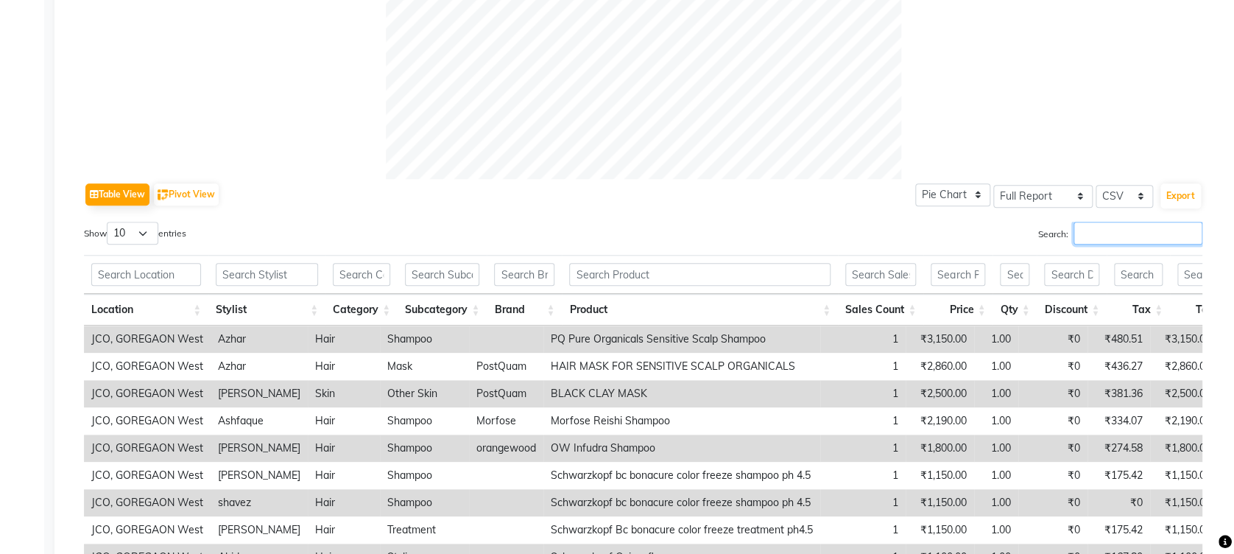
click at [1139, 226] on input "Search:" at bounding box center [1138, 233] width 129 height 23
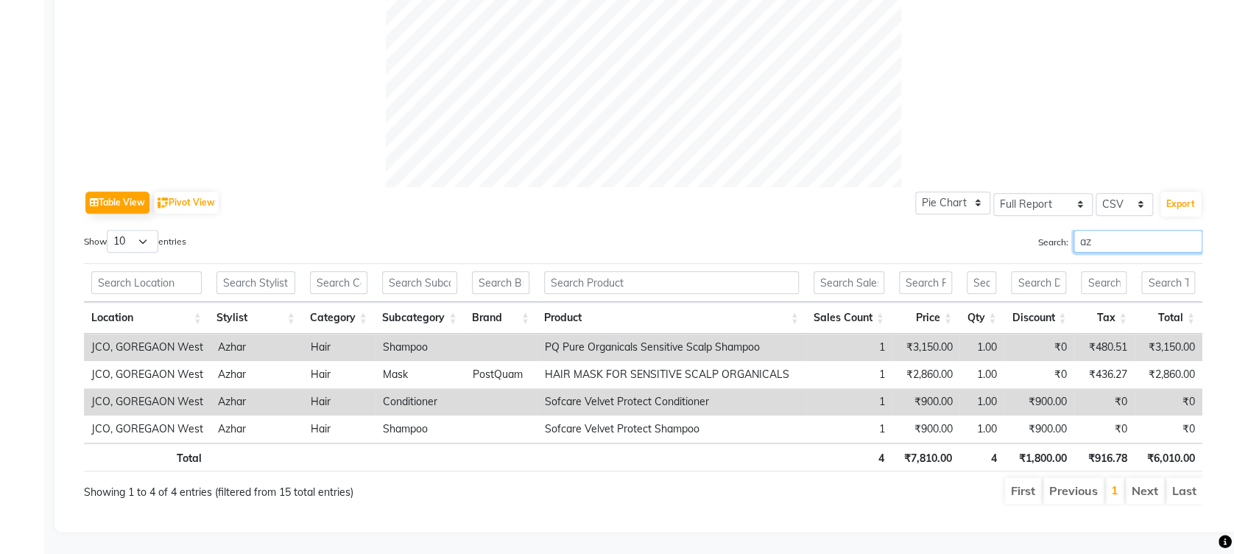
type input "a"
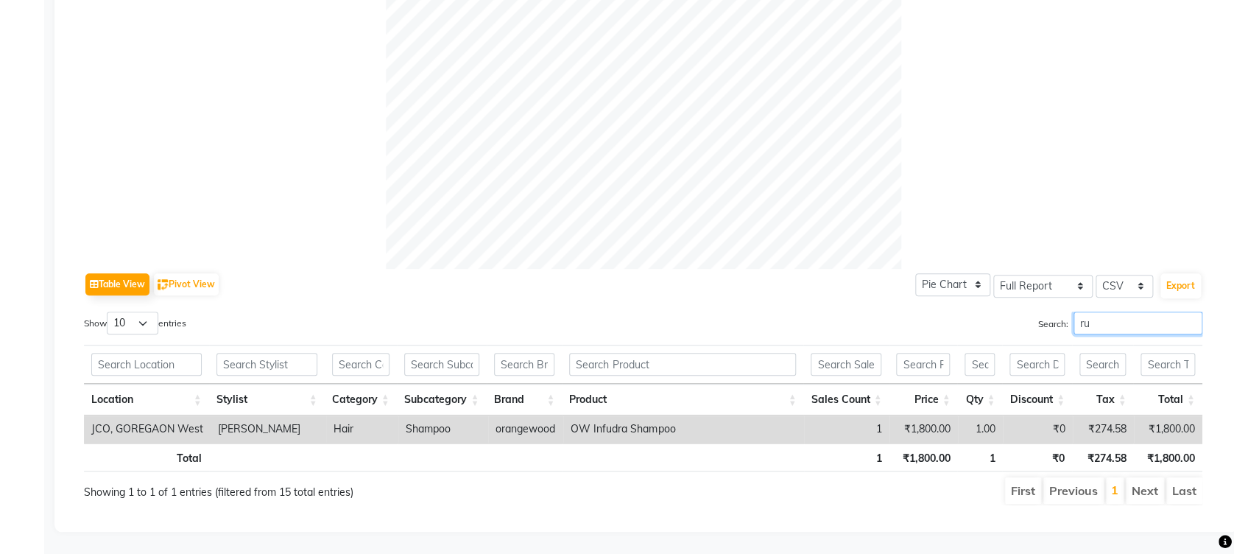
scroll to position [499, 0]
type input "r"
type input "k"
type input "t"
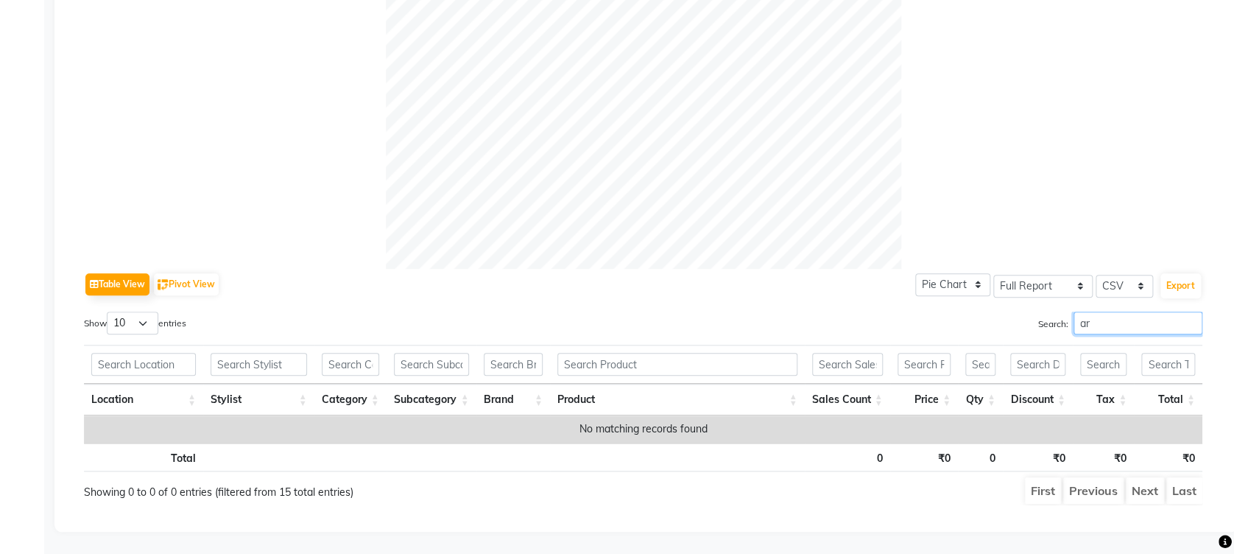
scroll to position [575, 0]
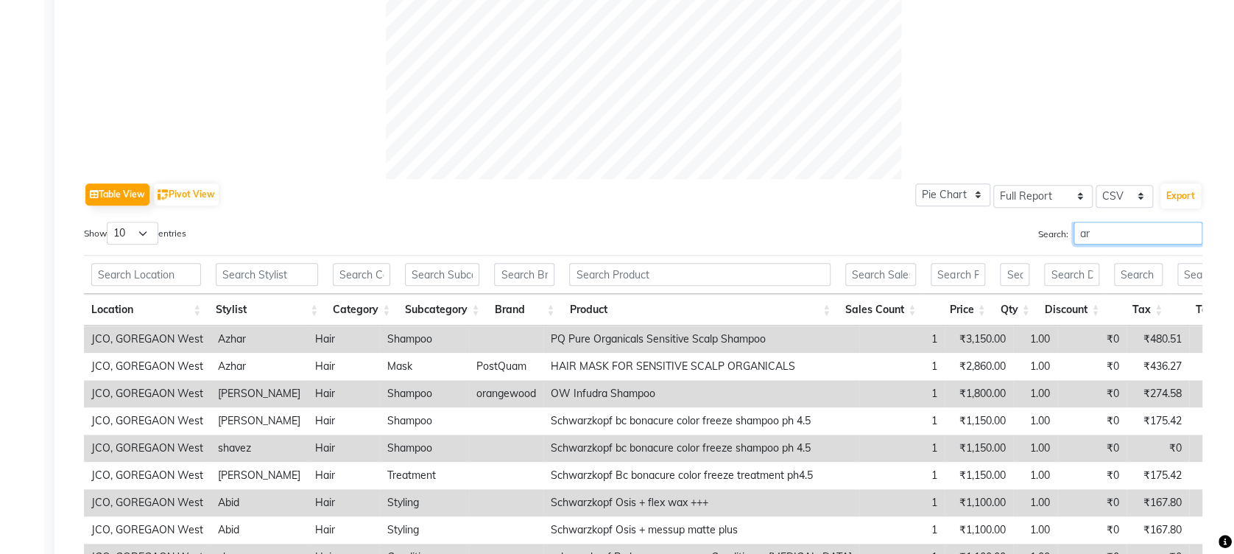
type input "a"
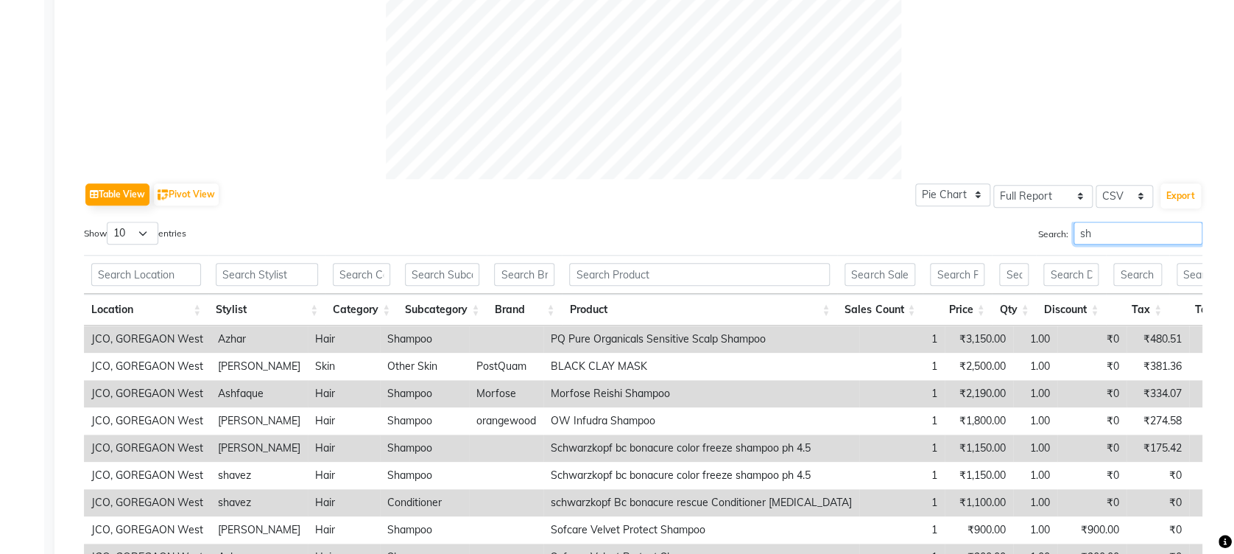
type input "s"
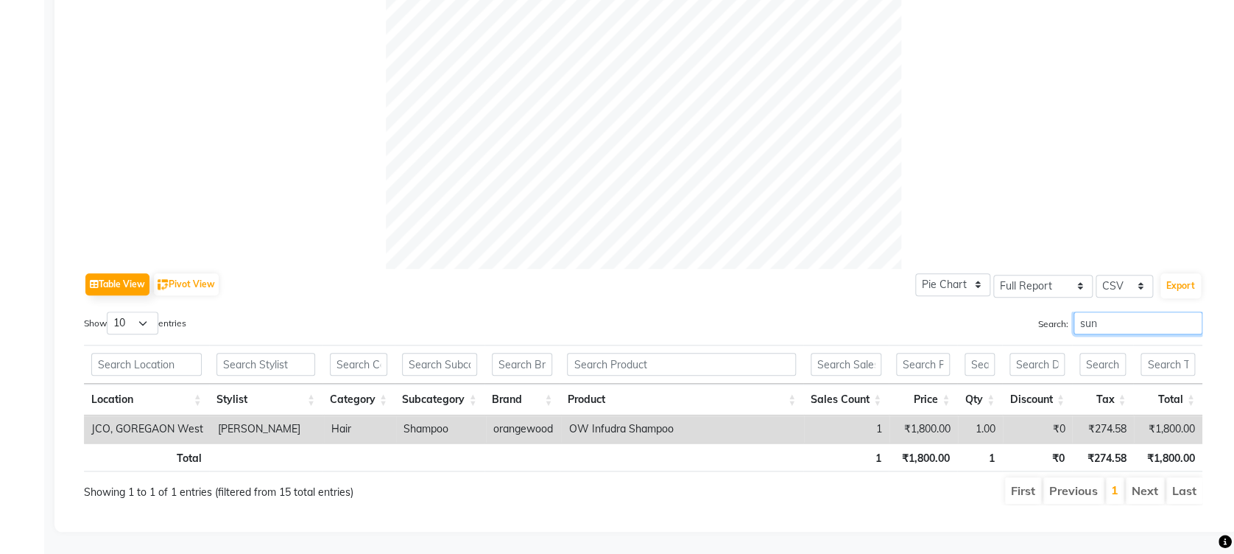
scroll to position [499, 0]
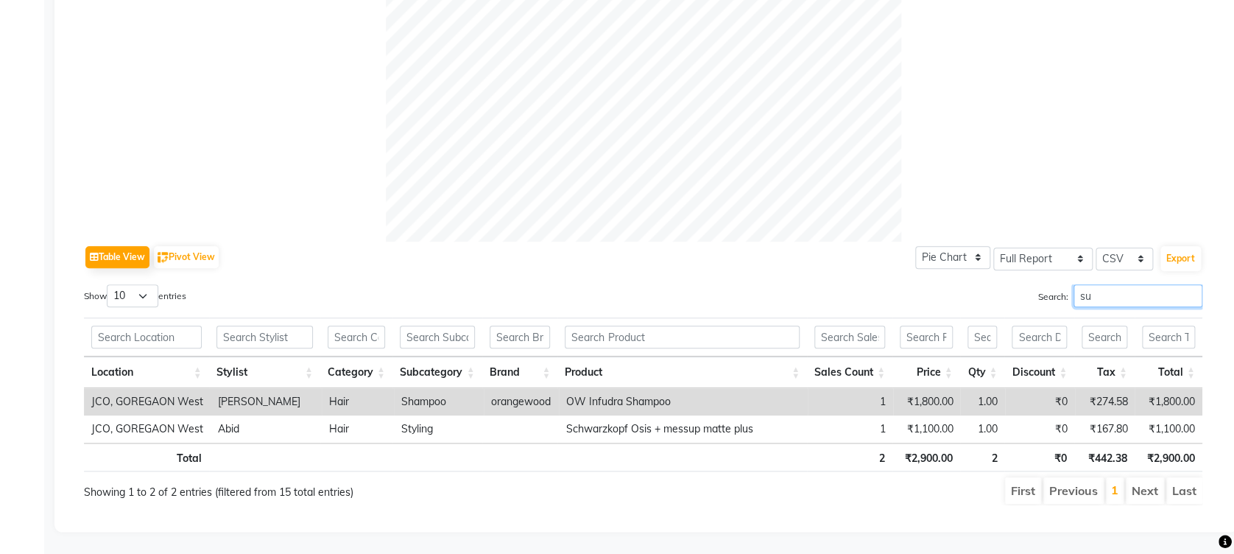
type input "s"
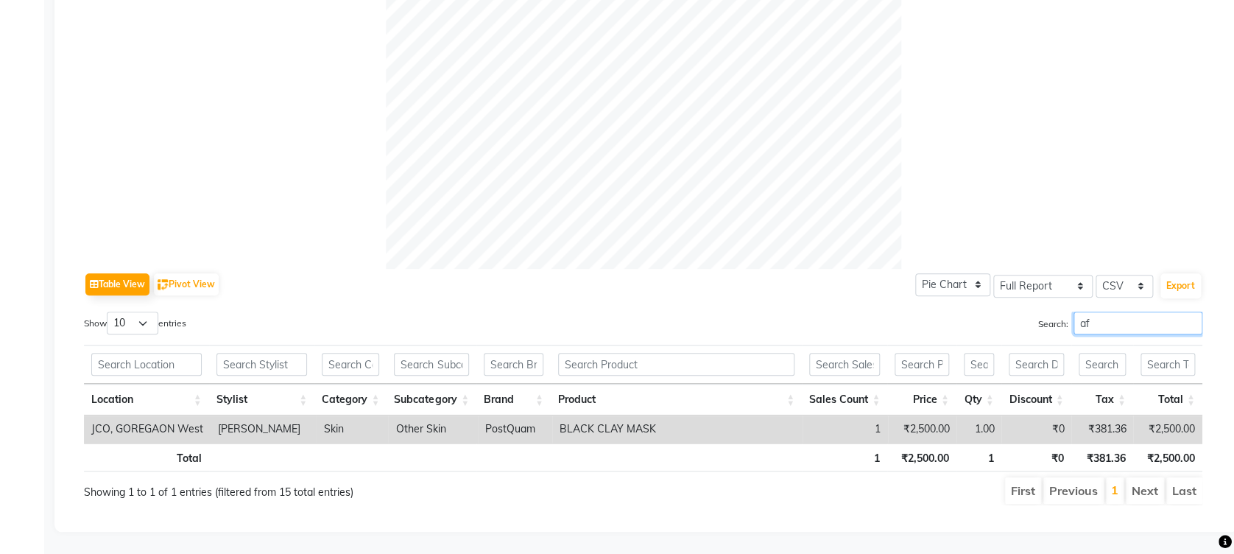
type input "a"
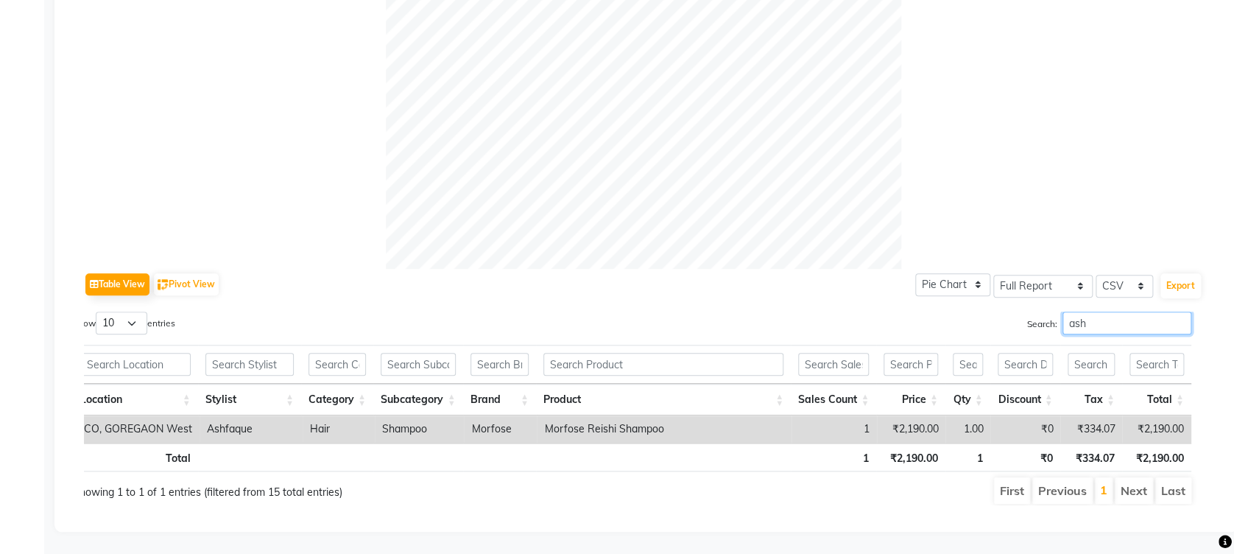
type input "ash"
